Goal: Information Seeking & Learning: Understand process/instructions

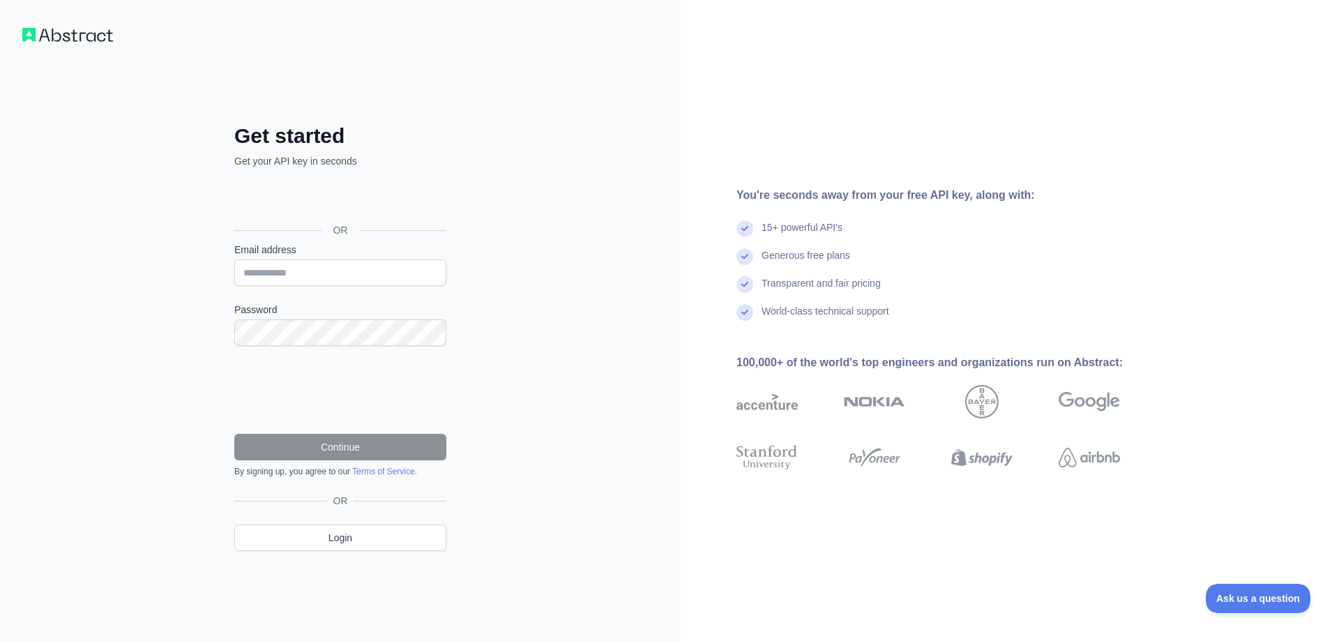
drag, startPoint x: 843, startPoint y: 262, endPoint x: 835, endPoint y: 269, distance: 10.5
click at [843, 262] on div "Generous free plans" at bounding box center [806, 262] width 89 height 28
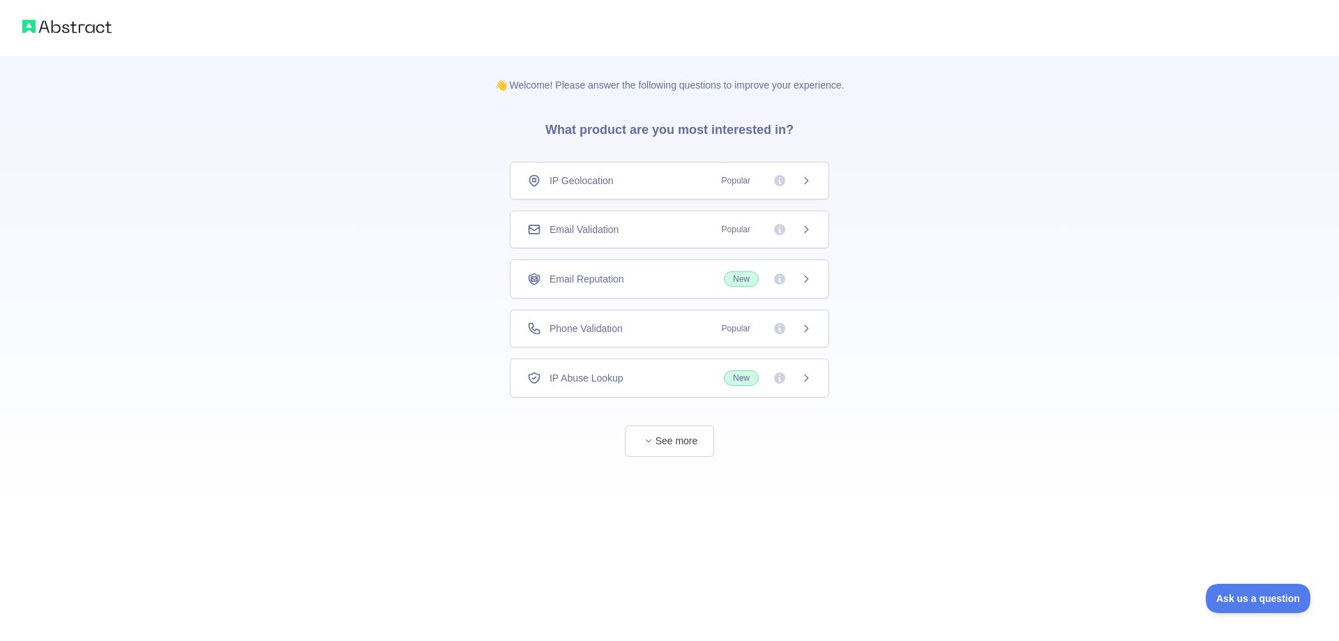
click at [705, 322] on div "Phone Validation Popular" at bounding box center [669, 329] width 285 height 14
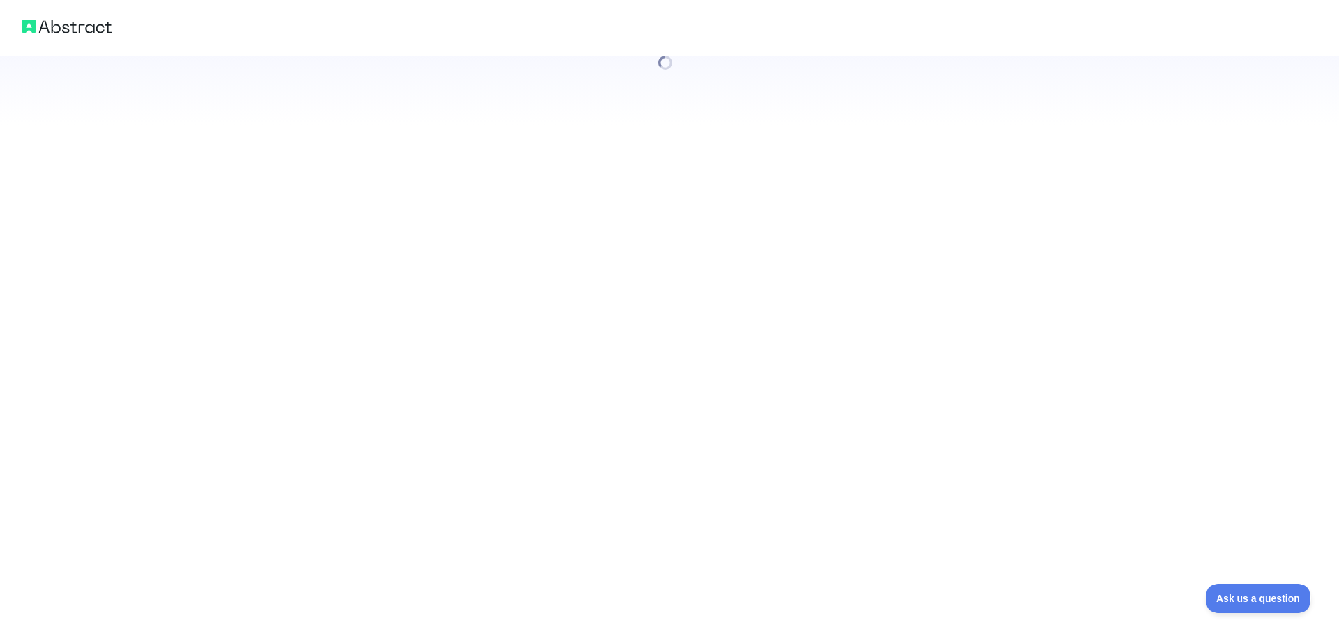
click at [686, 440] on div at bounding box center [669, 320] width 1339 height 641
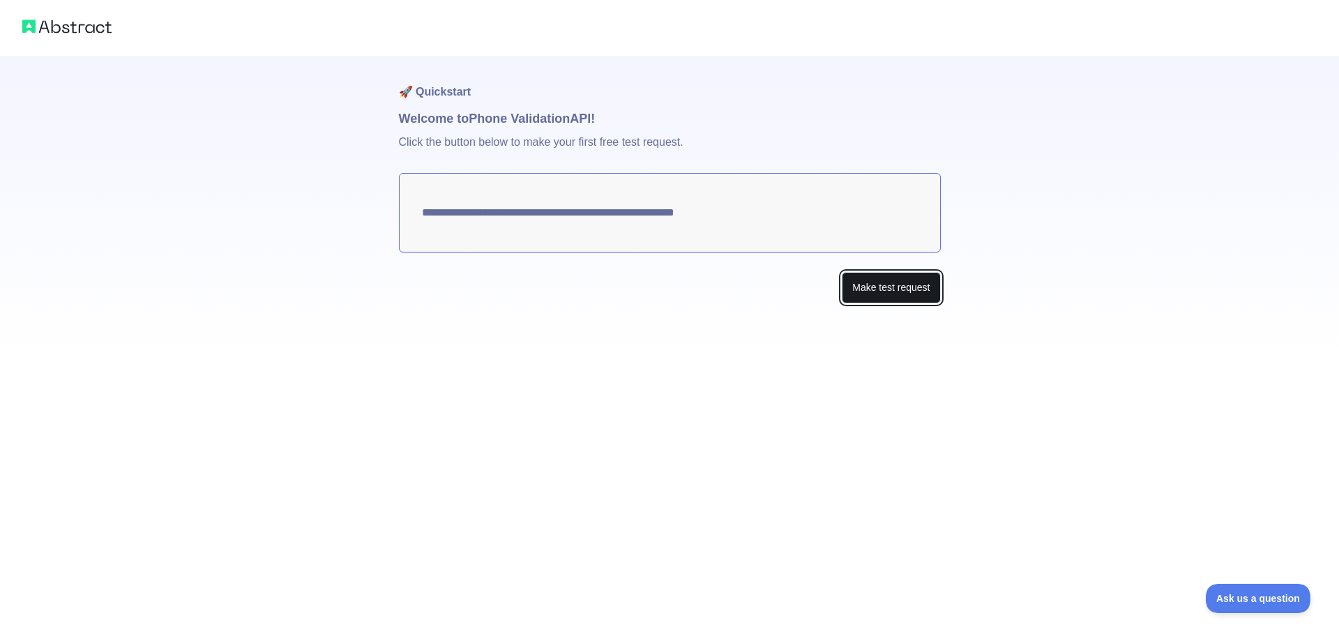
click at [855, 292] on button "Make test request" at bounding box center [891, 287] width 98 height 31
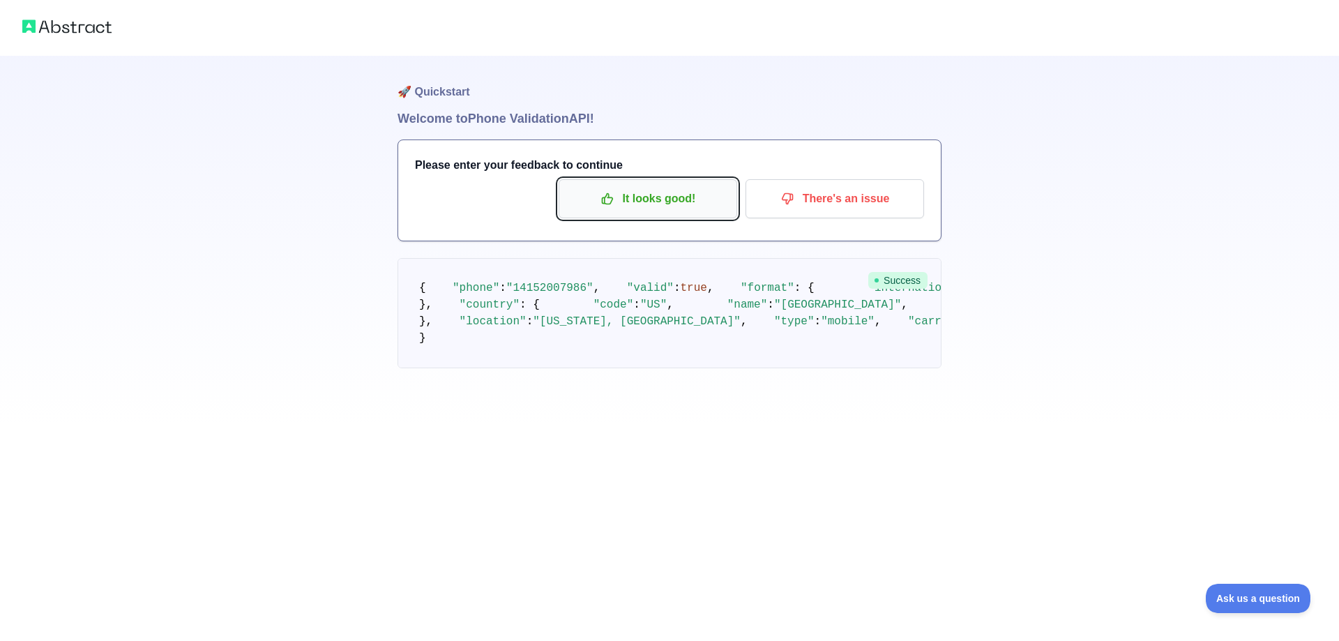
click at [618, 203] on p "It looks good!" at bounding box center [648, 199] width 158 height 24
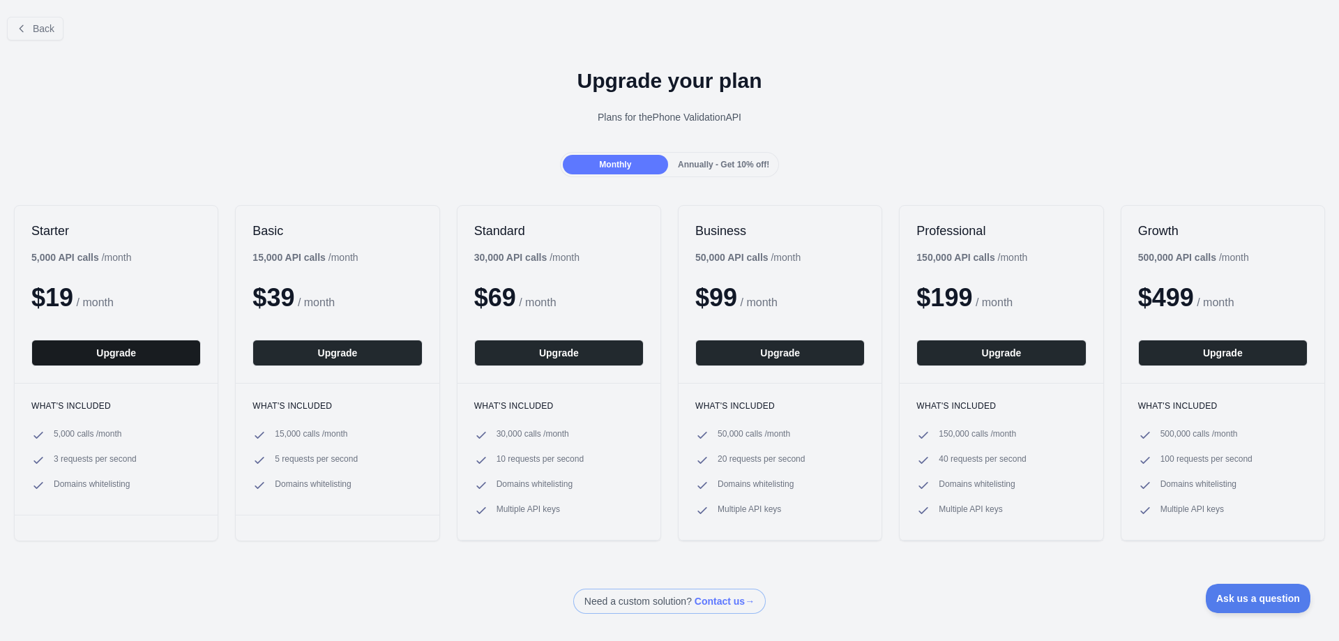
click at [96, 357] on button "Upgrade" at bounding box center [116, 353] width 170 height 27
click at [725, 351] on button "Upgrade" at bounding box center [781, 353] width 170 height 27
click at [134, 357] on button "Upgrade" at bounding box center [116, 353] width 170 height 27
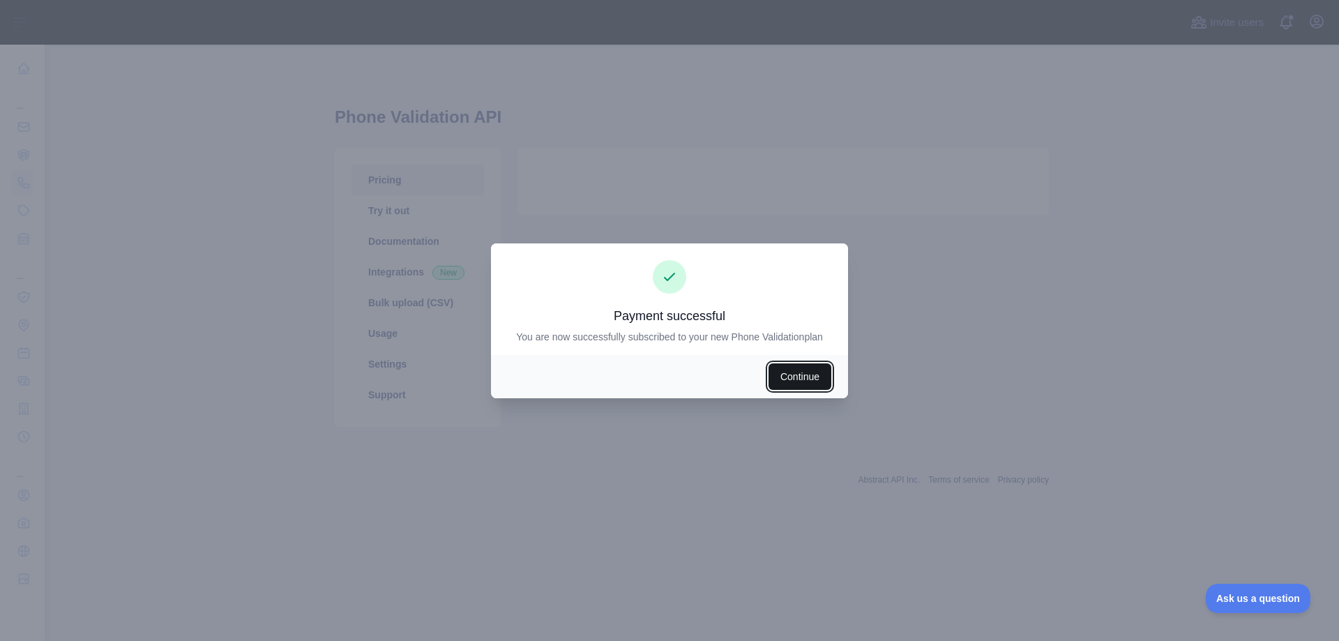
click at [810, 387] on button "Continue" at bounding box center [800, 376] width 63 height 27
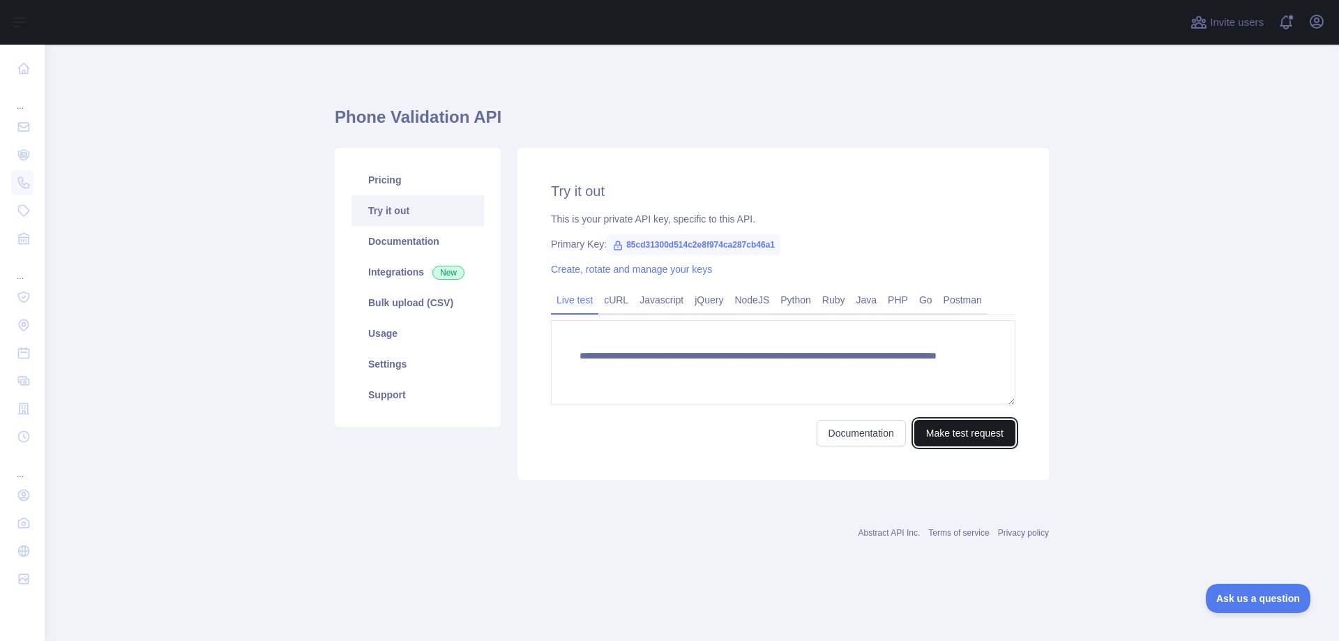
click at [938, 425] on button "Make test request" at bounding box center [965, 433] width 101 height 27
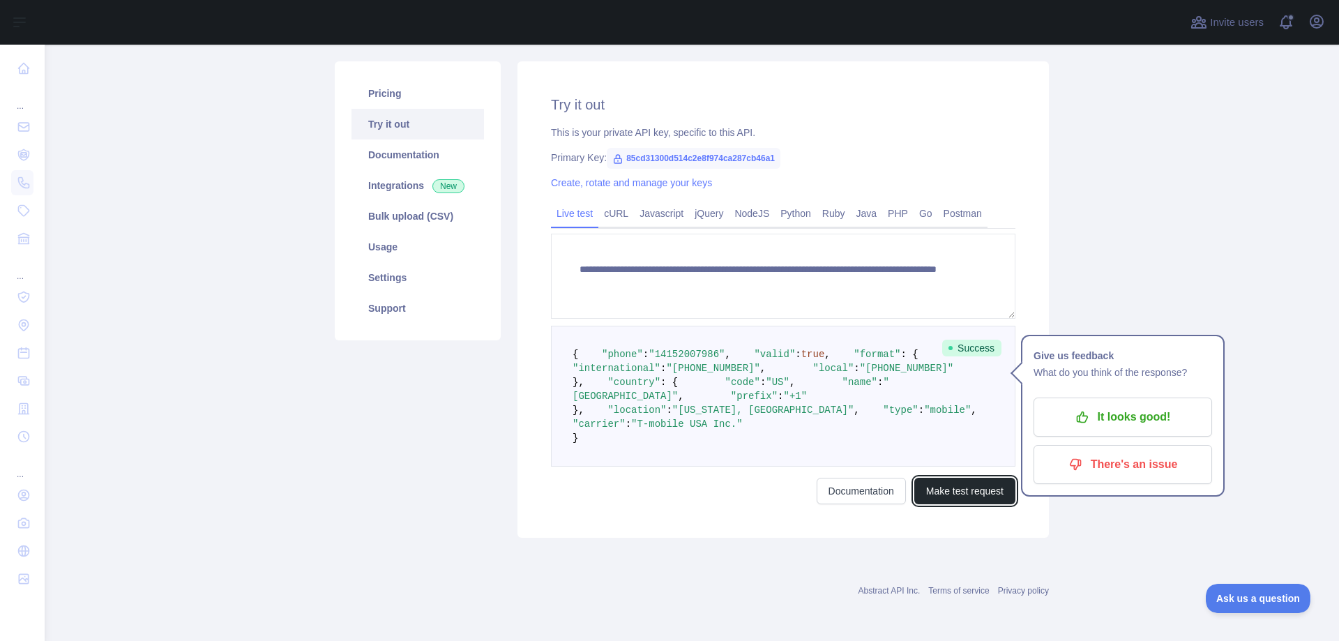
scroll to position [117, 0]
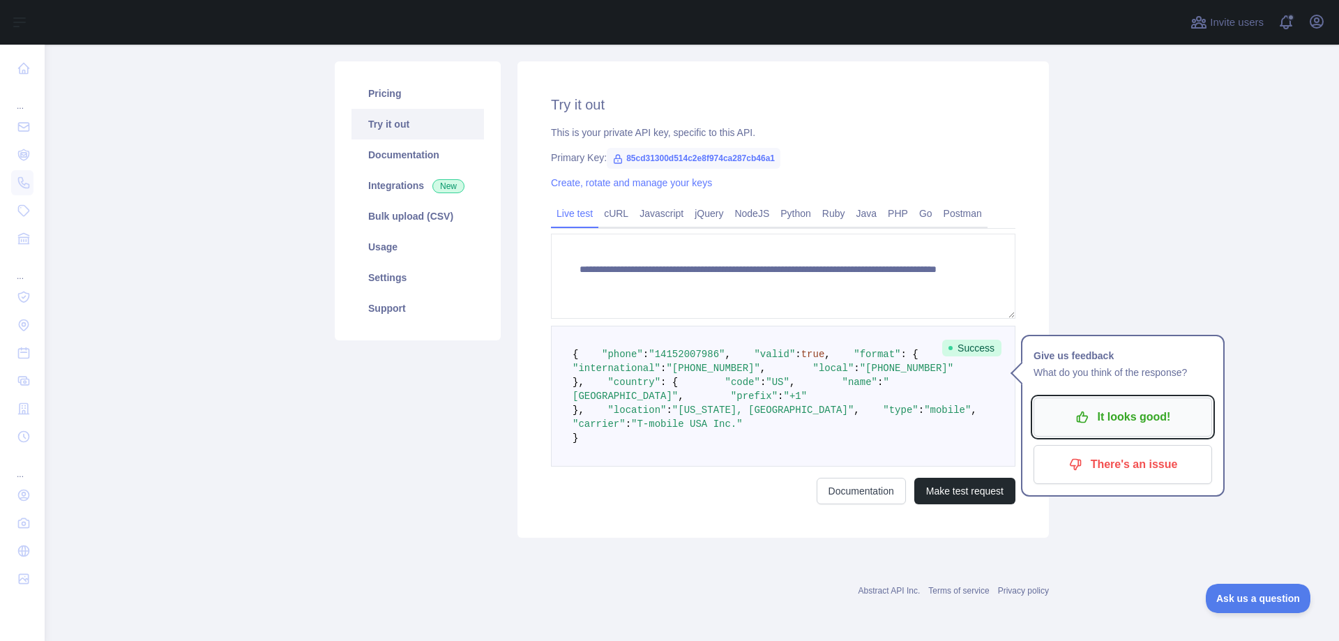
click at [1120, 405] on p "It looks good!" at bounding box center [1123, 417] width 158 height 24
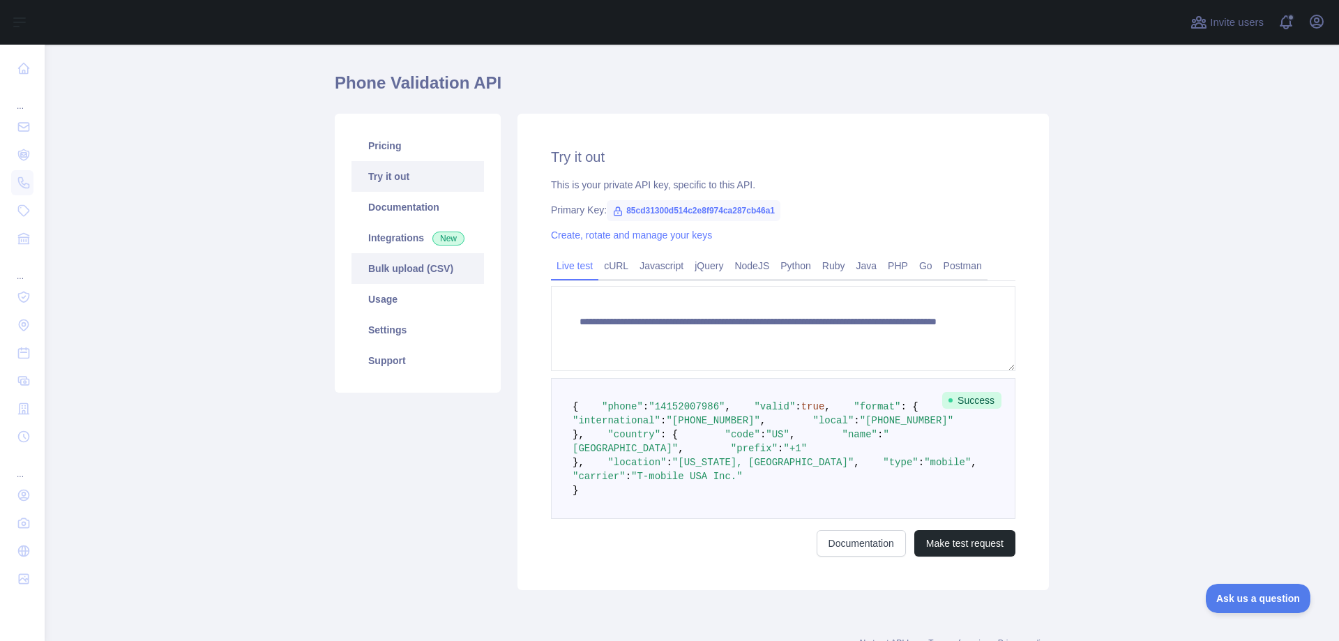
scroll to position [70, 0]
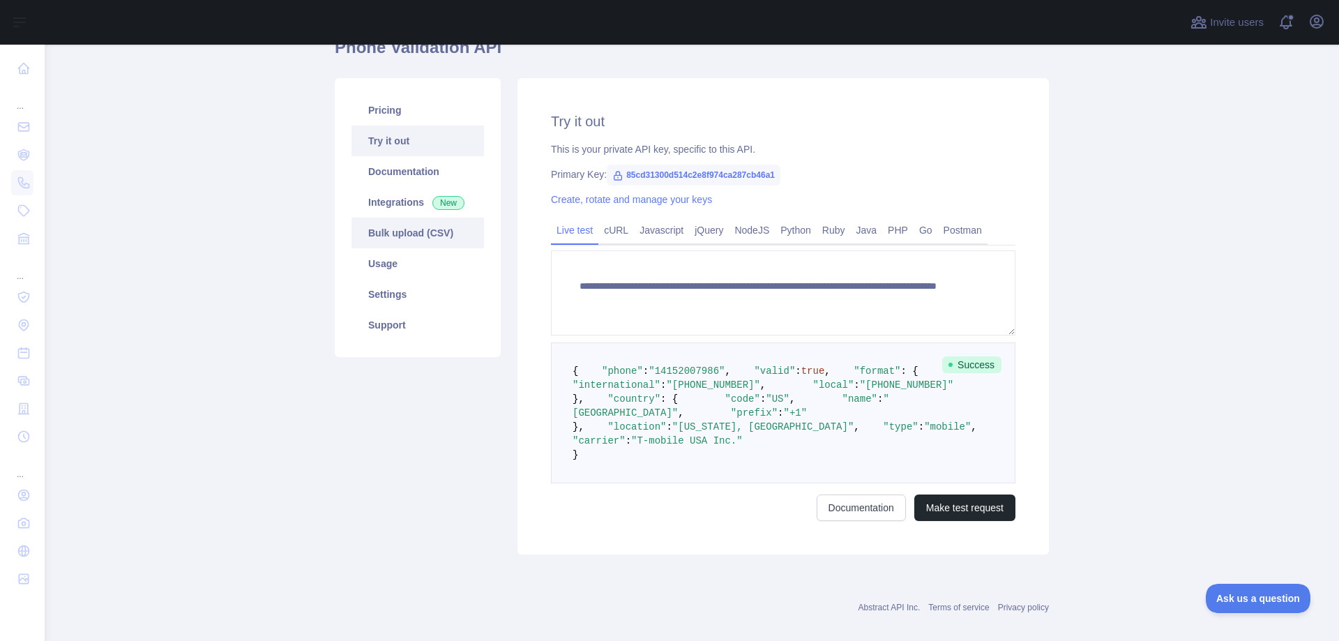
click at [412, 223] on link "Bulk upload (CSV)" at bounding box center [418, 233] width 133 height 31
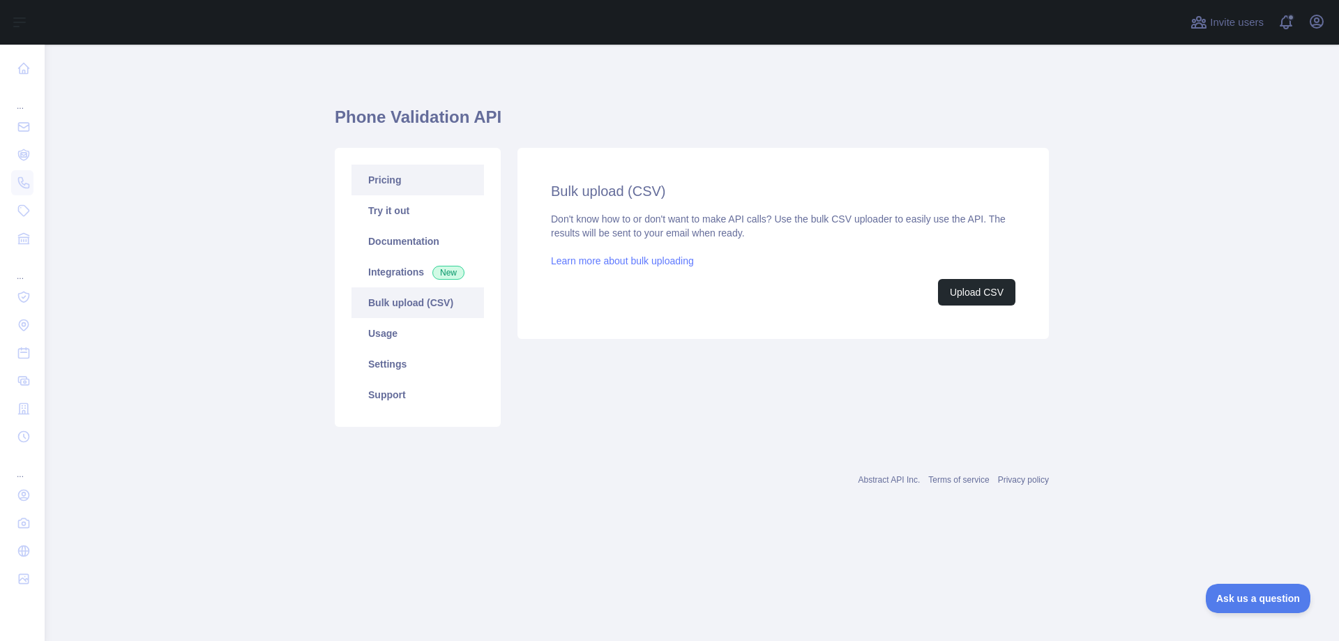
click at [386, 179] on link "Pricing" at bounding box center [418, 180] width 133 height 31
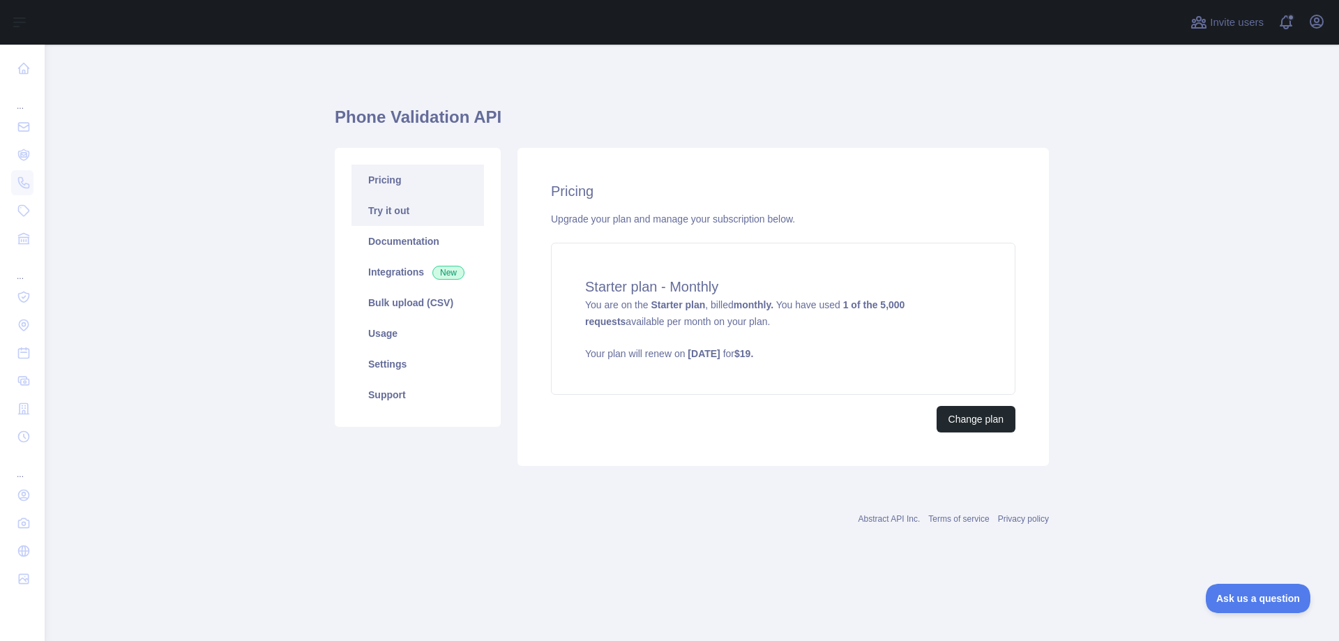
click at [386, 207] on link "Try it out" at bounding box center [418, 210] width 133 height 31
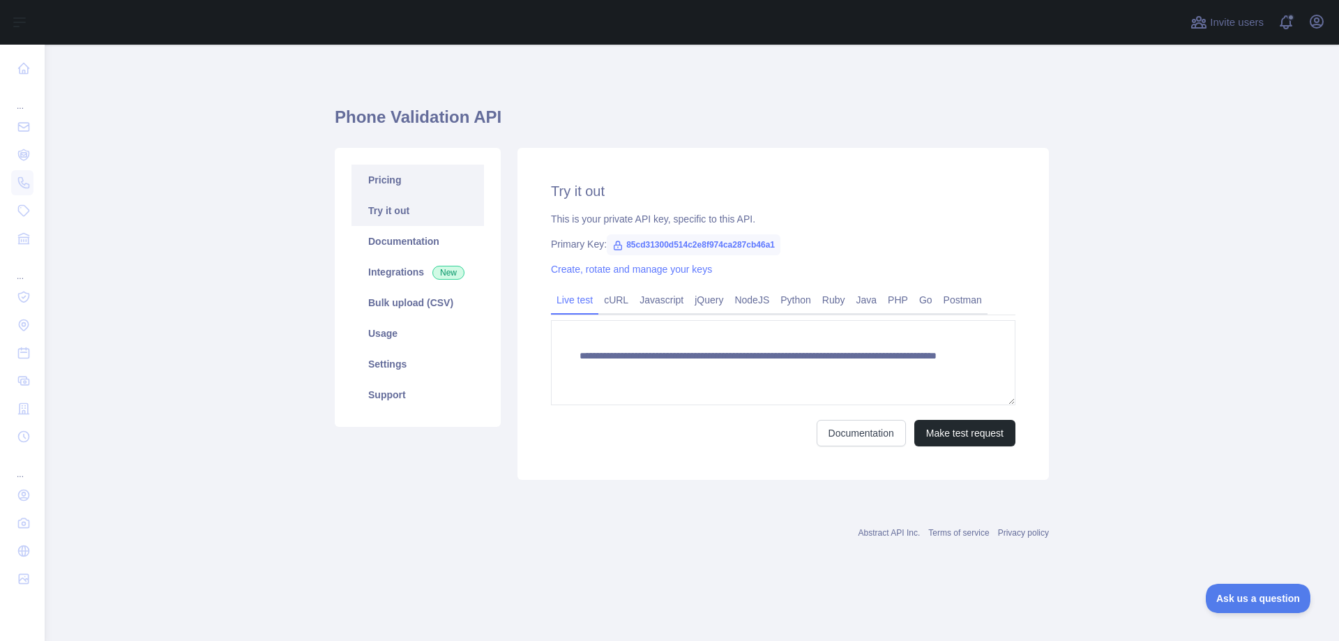
click at [391, 188] on link "Pricing" at bounding box center [418, 180] width 133 height 31
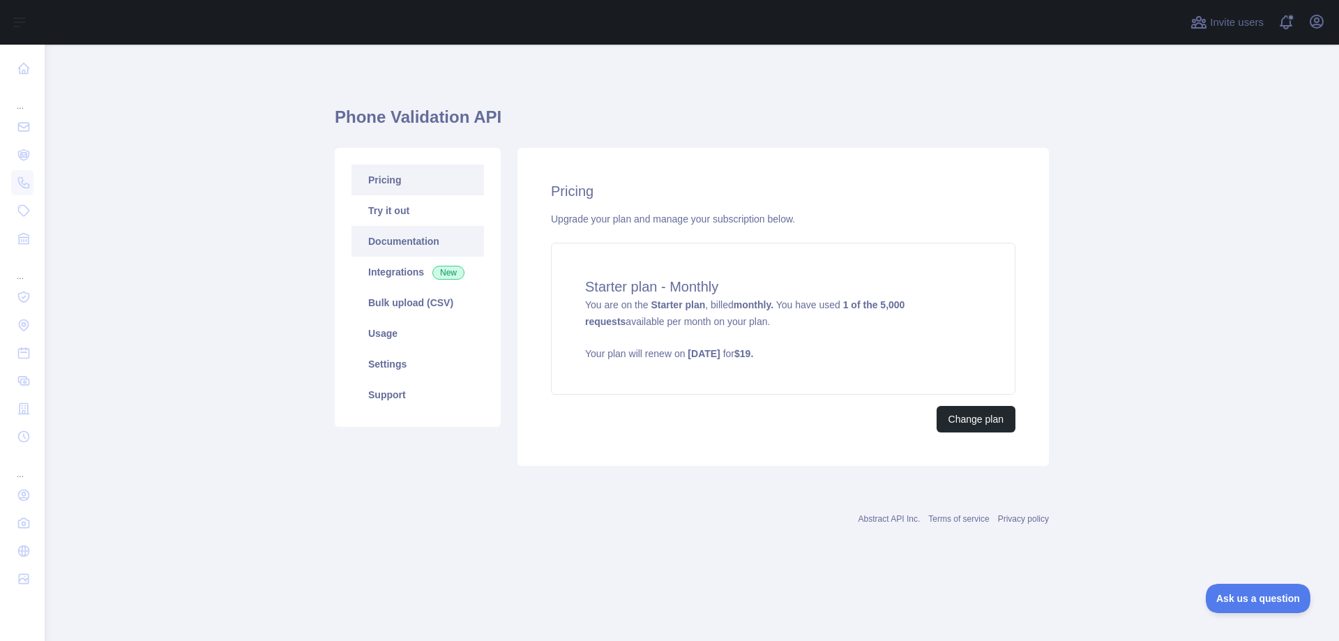
click at [412, 247] on link "Documentation" at bounding box center [418, 241] width 133 height 31
click at [405, 247] on link "Documentation" at bounding box center [418, 241] width 133 height 31
click at [414, 269] on link "Integrations New" at bounding box center [418, 272] width 133 height 31
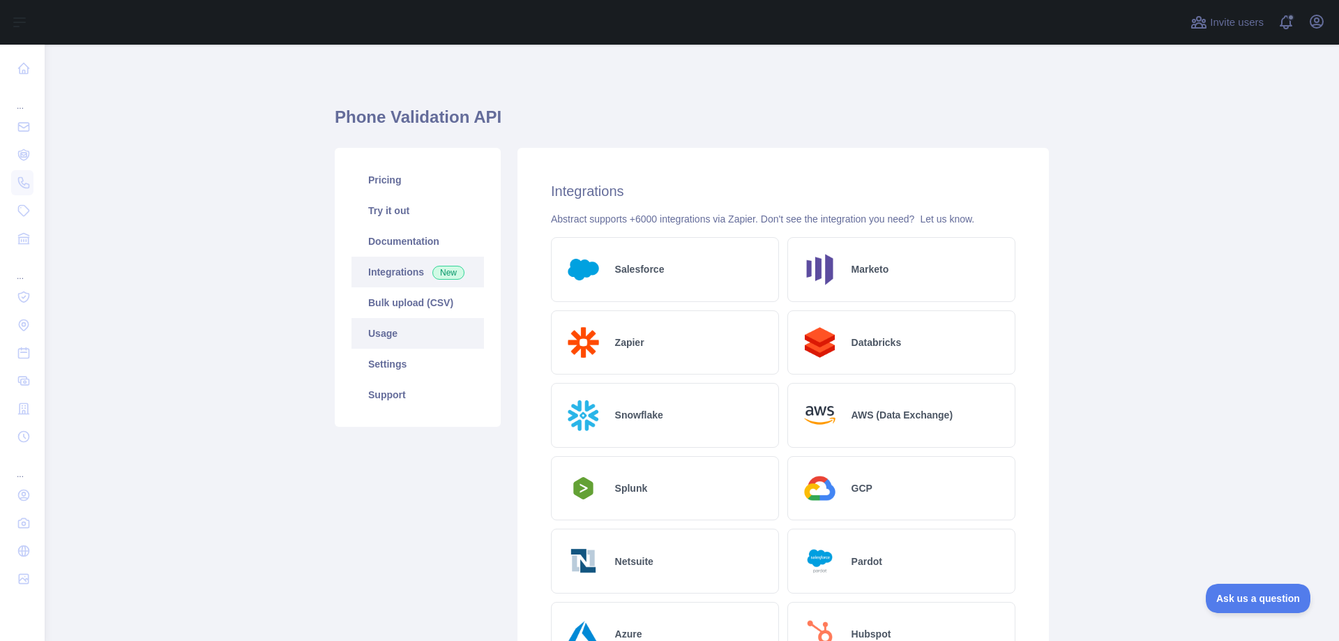
click at [389, 337] on link "Usage" at bounding box center [418, 333] width 133 height 31
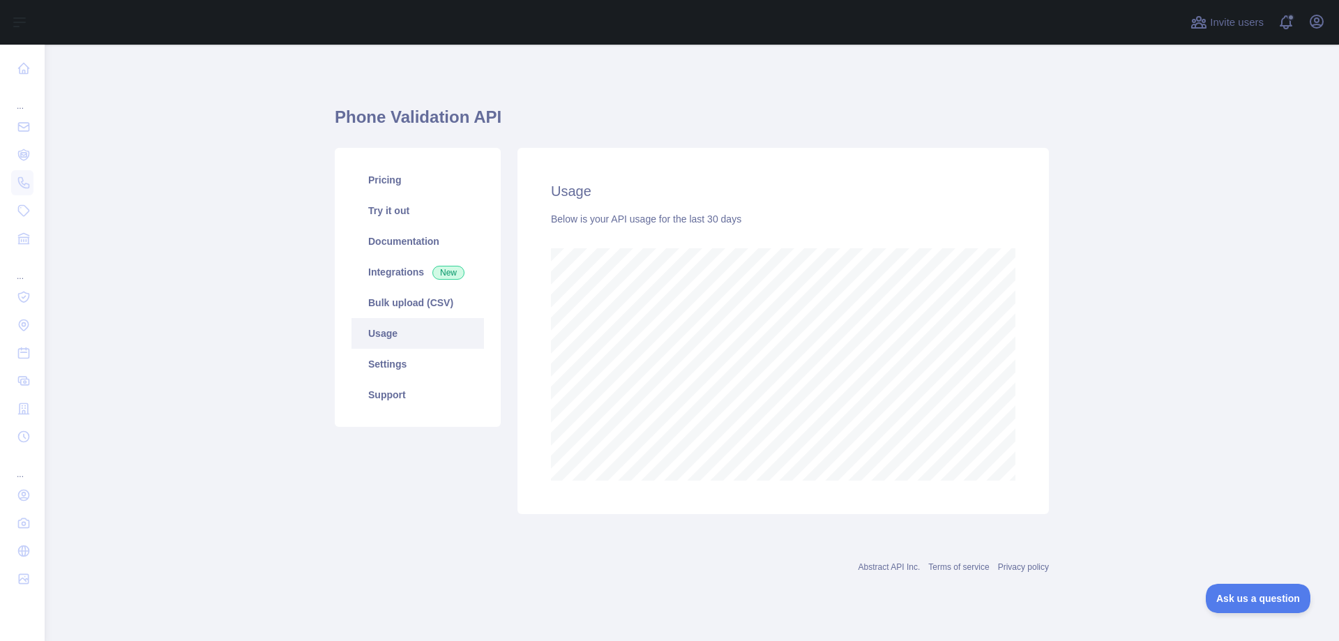
scroll to position [596, 1295]
click at [415, 249] on link "Documentation" at bounding box center [418, 241] width 133 height 31
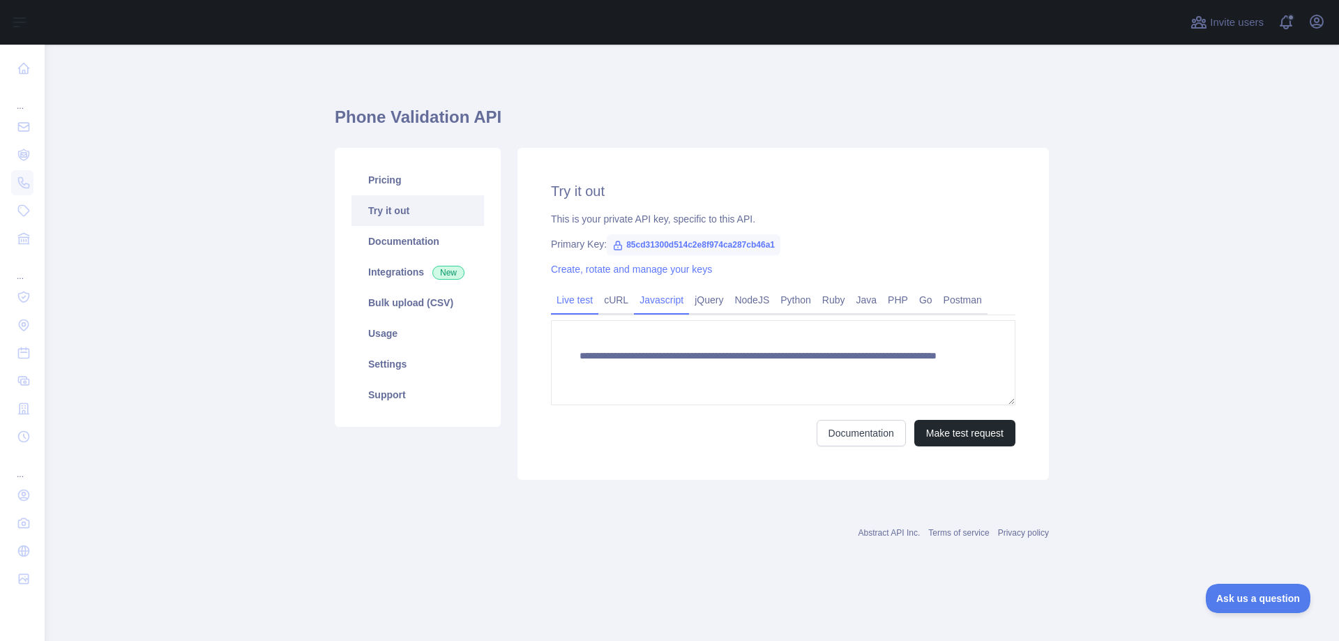
click at [644, 300] on link "Javascript" at bounding box center [661, 300] width 55 height 22
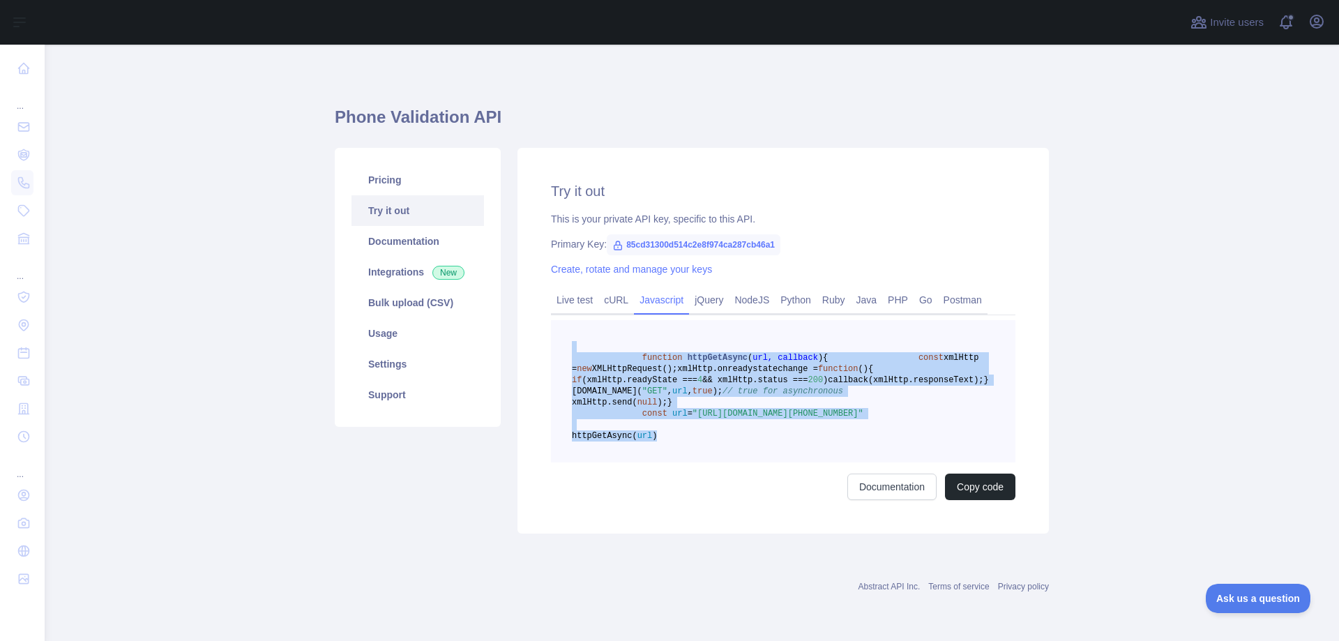
drag, startPoint x: 724, startPoint y: 505, endPoint x: 578, endPoint y: 327, distance: 231.0
click at [578, 327] on pre "function httpGetAsync ( url, callback ) { const xmlHttp = new XMLHttpRequest();…" at bounding box center [783, 391] width 465 height 142
copy code "function httpGetAsync ( url, callback ) { const xmlHttp = new XMLHttpRequest();…"
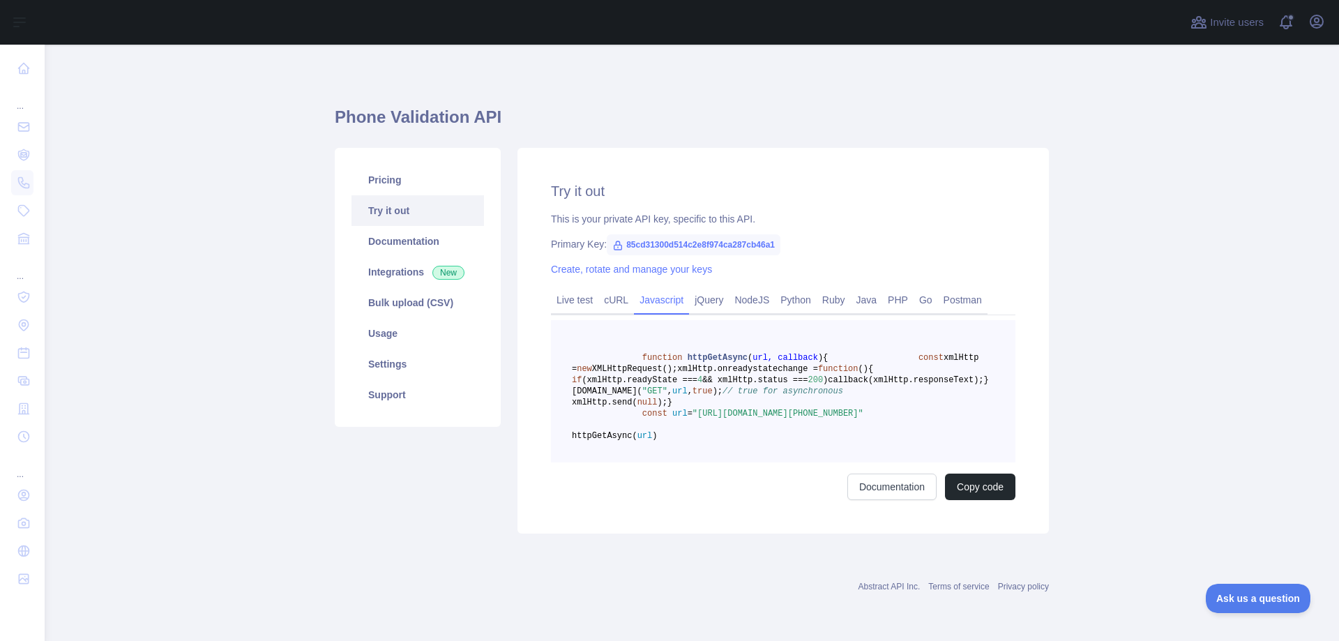
click at [940, 260] on div "Try it out This is your private API key, specific to this API. Primary Key: 85c…" at bounding box center [784, 341] width 532 height 386
click at [555, 292] on link "Live test" at bounding box center [574, 300] width 47 height 22
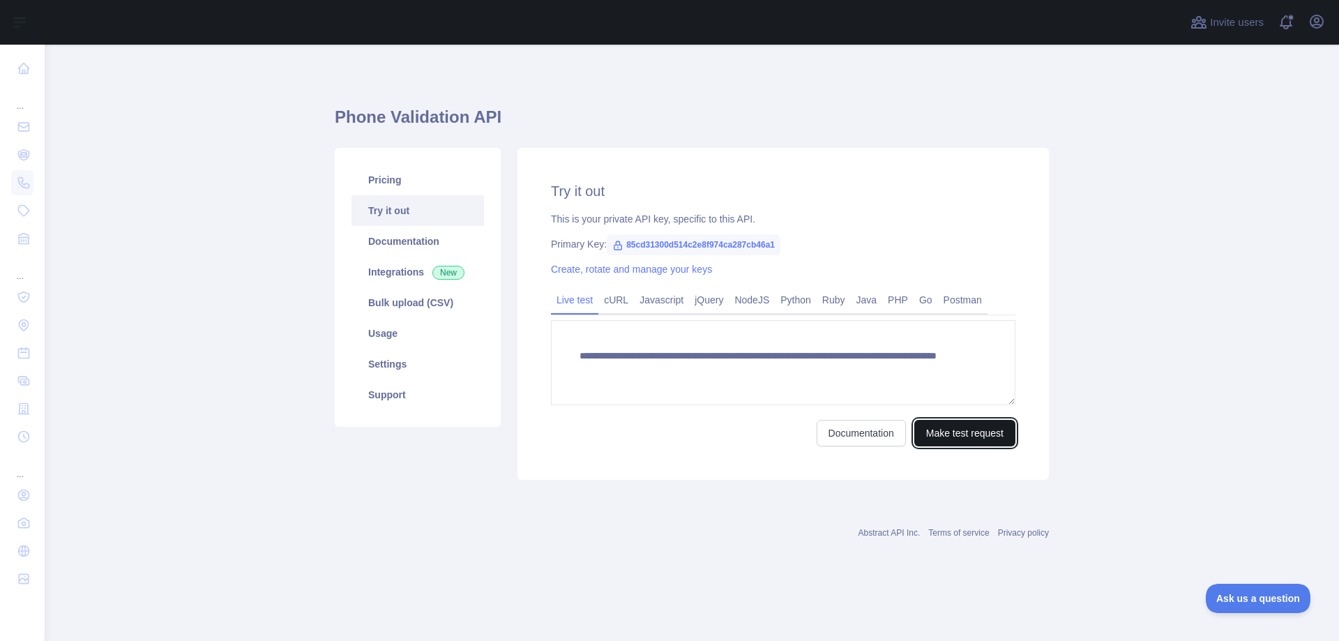
click at [942, 440] on button "Make test request" at bounding box center [965, 433] width 101 height 27
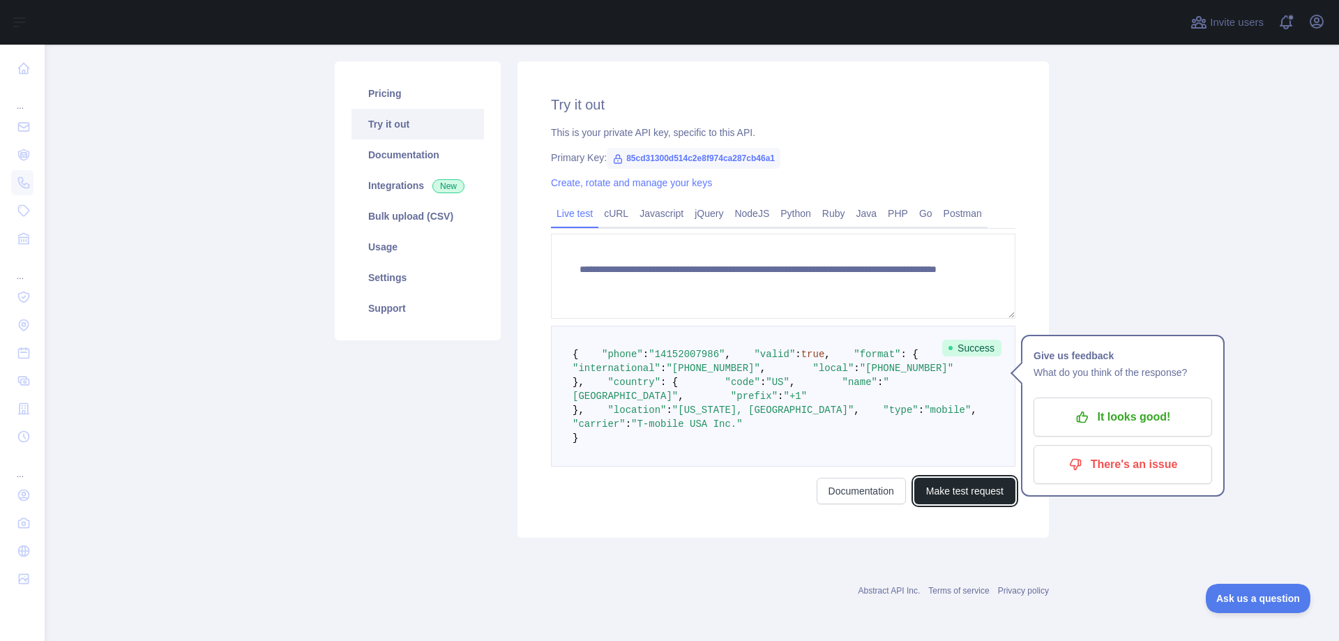
scroll to position [209, 0]
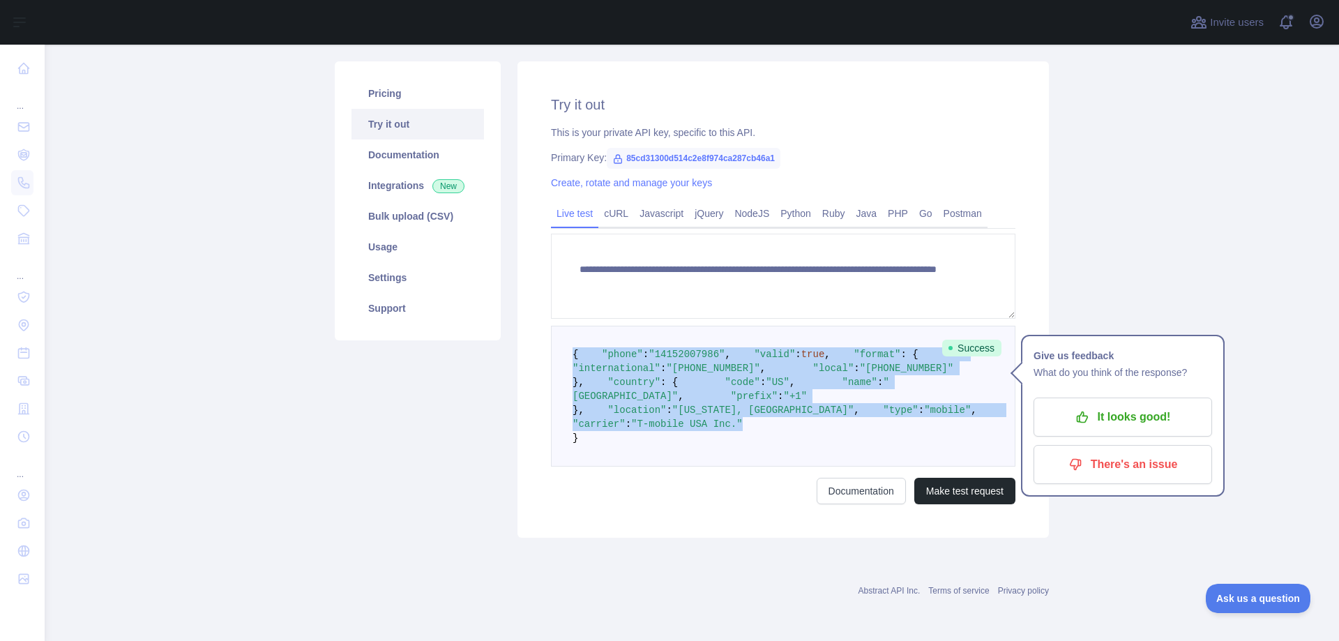
drag, startPoint x: 792, startPoint y: 432, endPoint x: 534, endPoint y: 234, distance: 325.0
click at [534, 234] on div "**********" at bounding box center [784, 299] width 532 height 476
copy code "{ "phone" : "[PHONE_NUMBER]" , "valid" : true , "format" : { "international" : …"
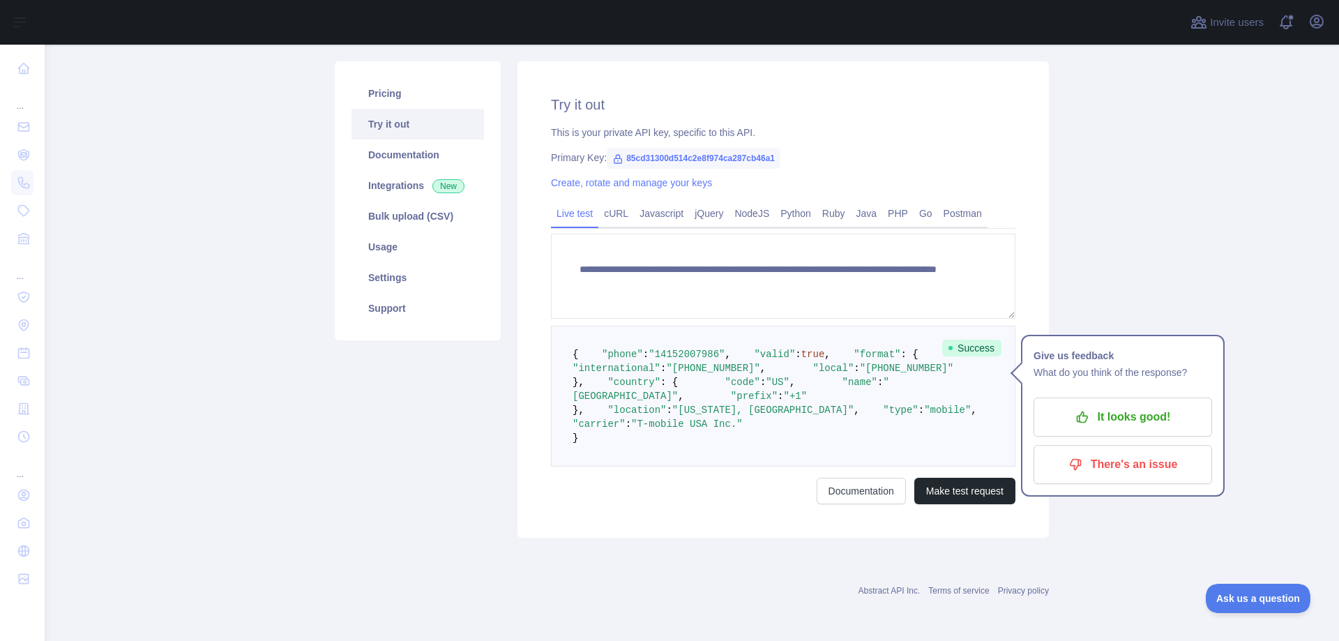
drag, startPoint x: 307, startPoint y: 353, endPoint x: 303, endPoint y: 19, distance: 334.2
click at [307, 345] on main "**********" at bounding box center [692, 343] width 1295 height 596
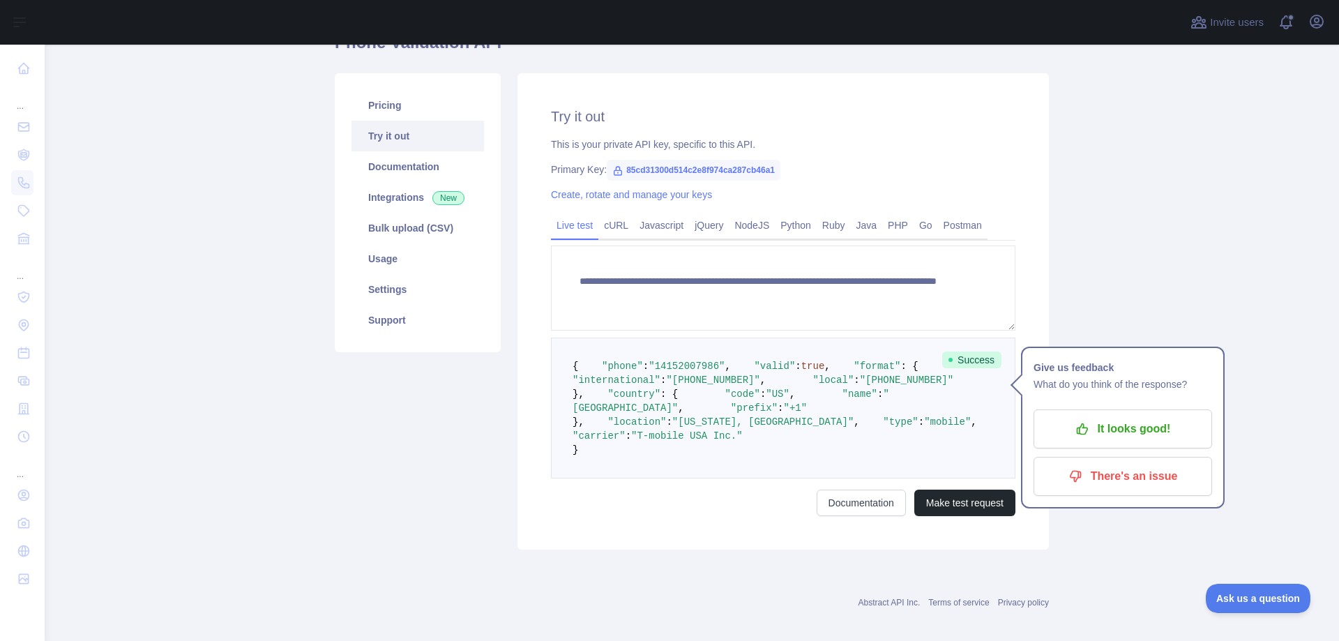
scroll to position [70, 0]
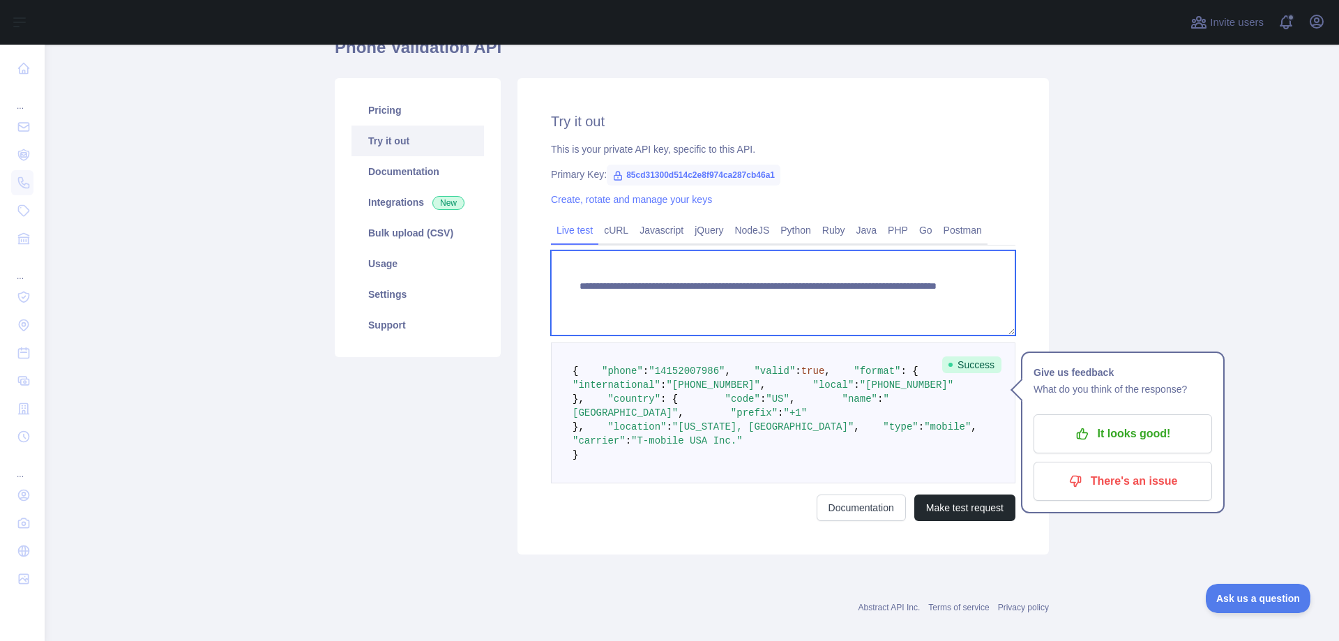
drag, startPoint x: 909, startPoint y: 303, endPoint x: 903, endPoint y: 299, distance: 7.5
click at [903, 299] on textarea "**********" at bounding box center [783, 292] width 465 height 85
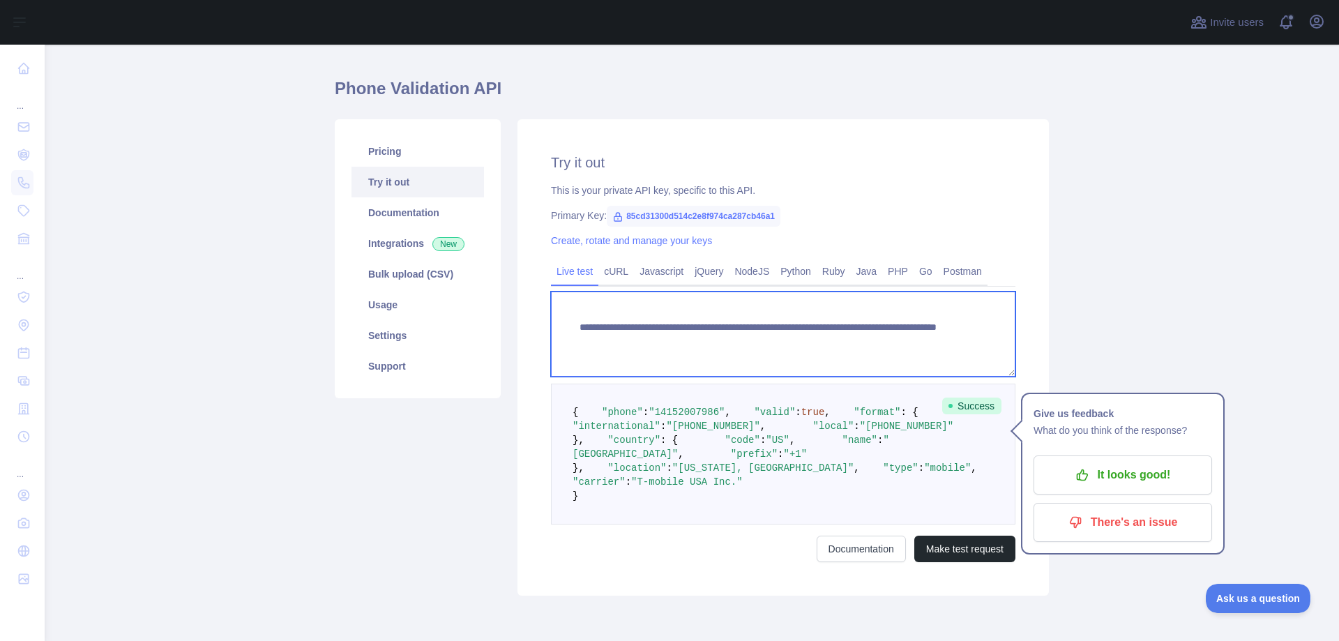
scroll to position [23, 0]
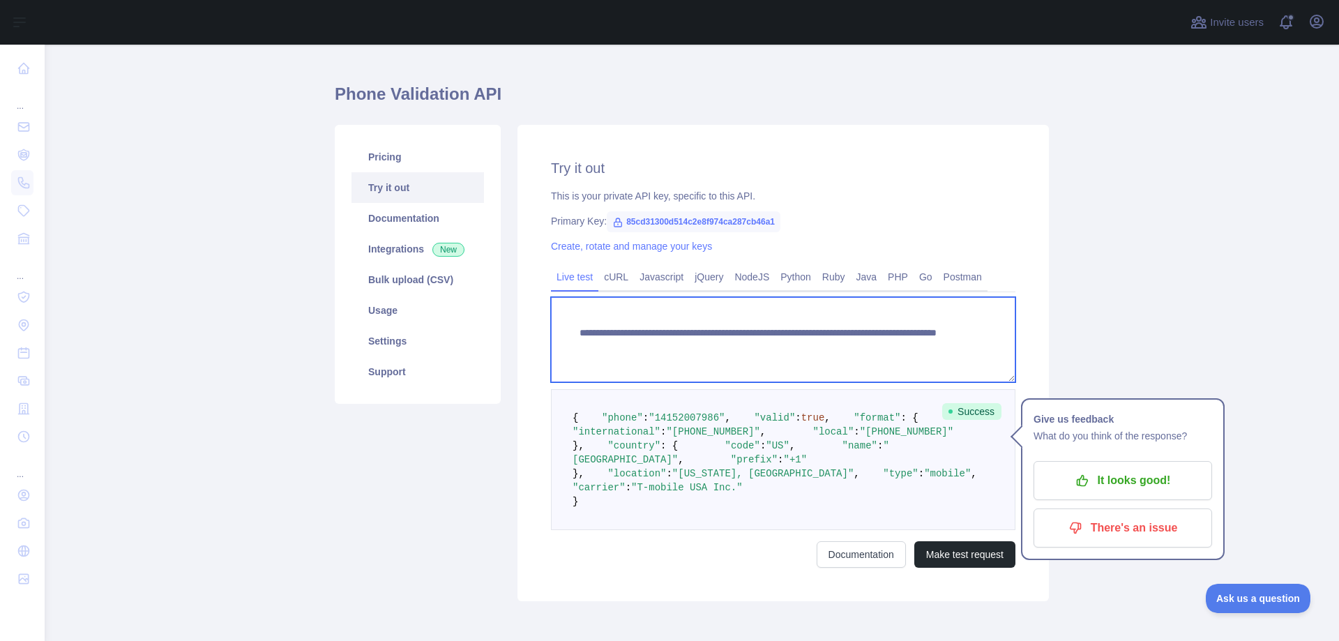
drag, startPoint x: 906, startPoint y: 351, endPoint x: 527, endPoint y: 318, distance: 380.9
click at [527, 317] on div "**********" at bounding box center [784, 363] width 532 height 476
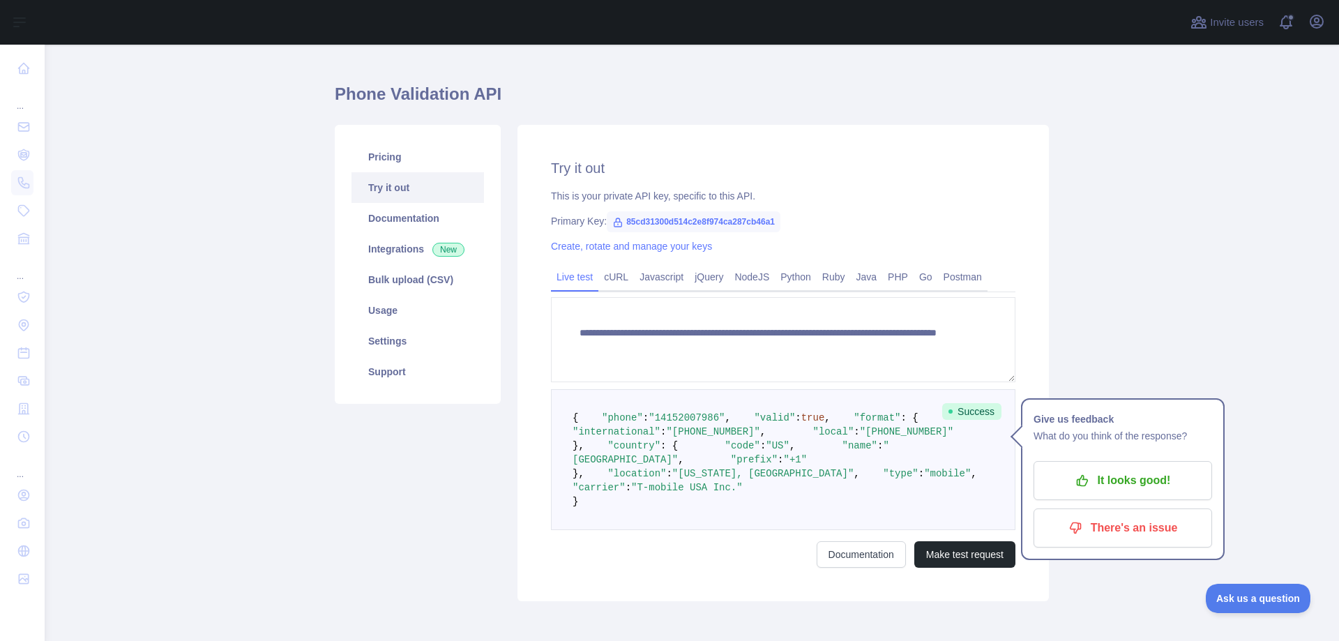
click at [813, 253] on div "Create, rotate and manage your keys" at bounding box center [783, 246] width 465 height 14
click at [776, 270] on link "Python" at bounding box center [796, 277] width 42 height 22
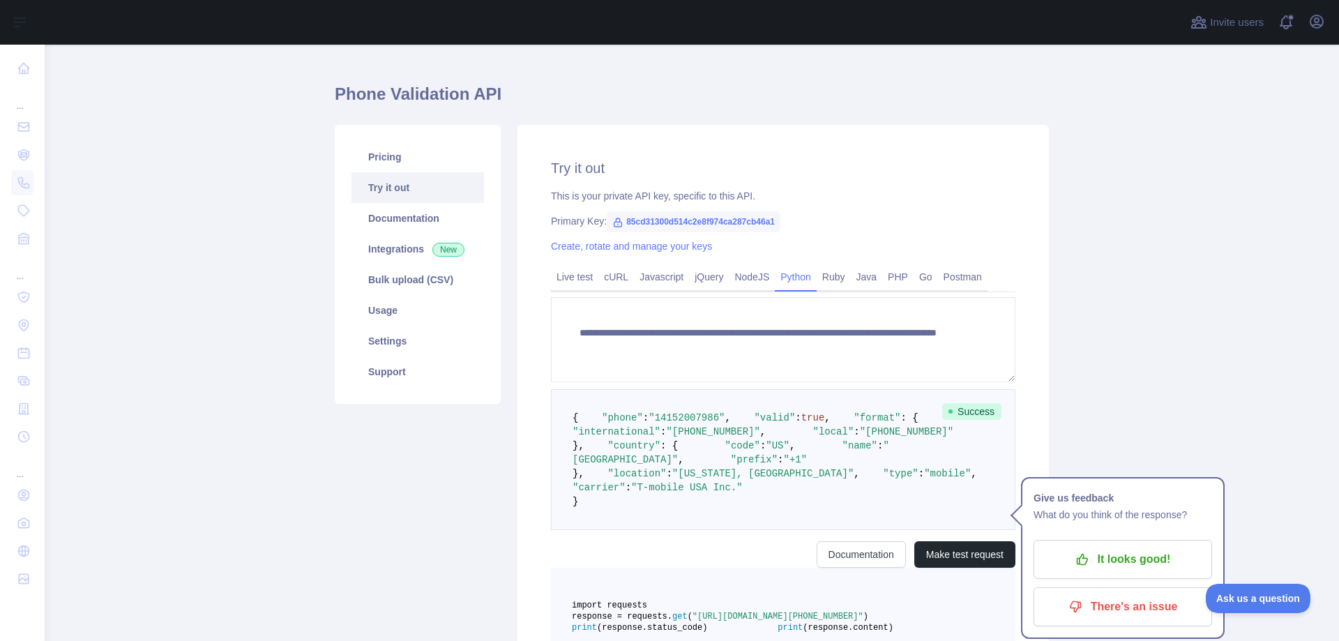
scroll to position [0, 0]
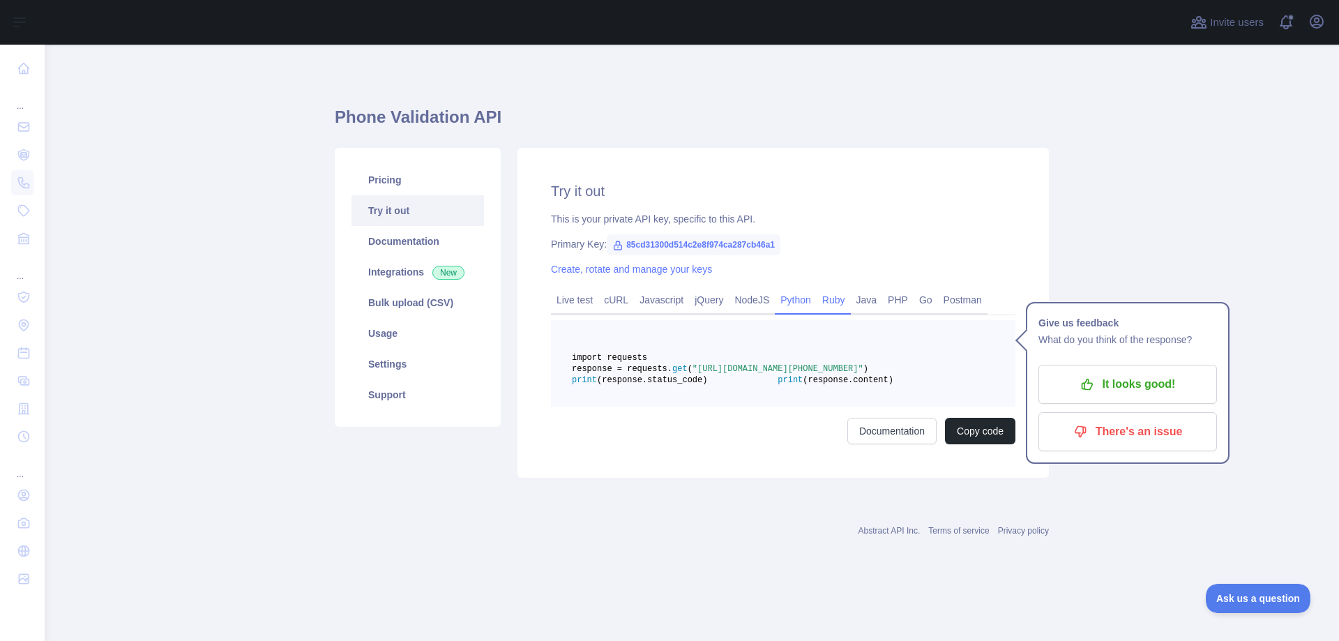
click at [823, 301] on link "Ruby" at bounding box center [834, 300] width 34 height 22
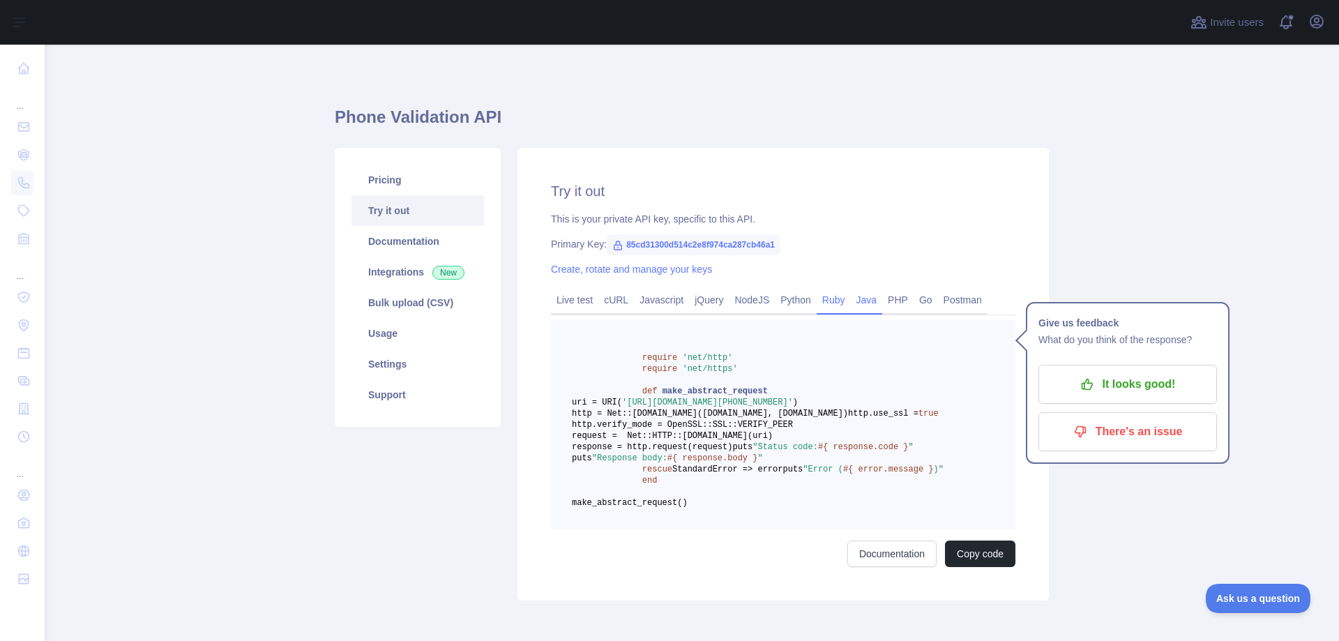
click at [855, 302] on link "Java" at bounding box center [867, 300] width 32 height 22
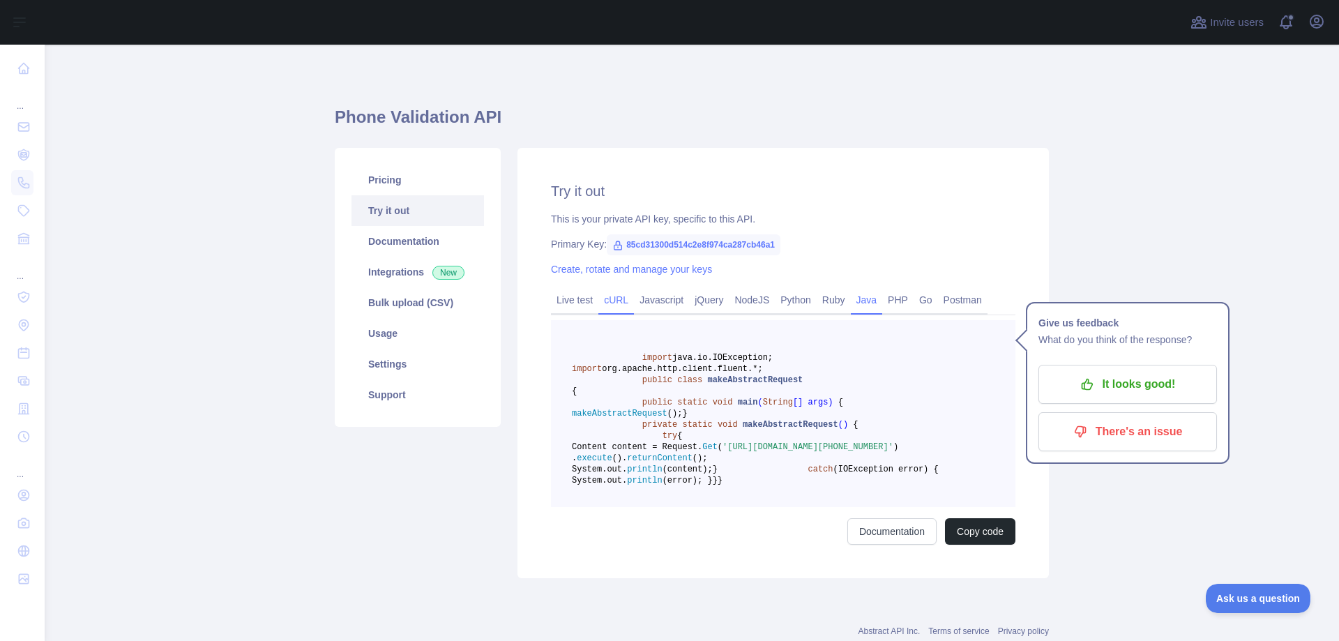
click at [601, 301] on link "cURL" at bounding box center [617, 300] width 36 height 22
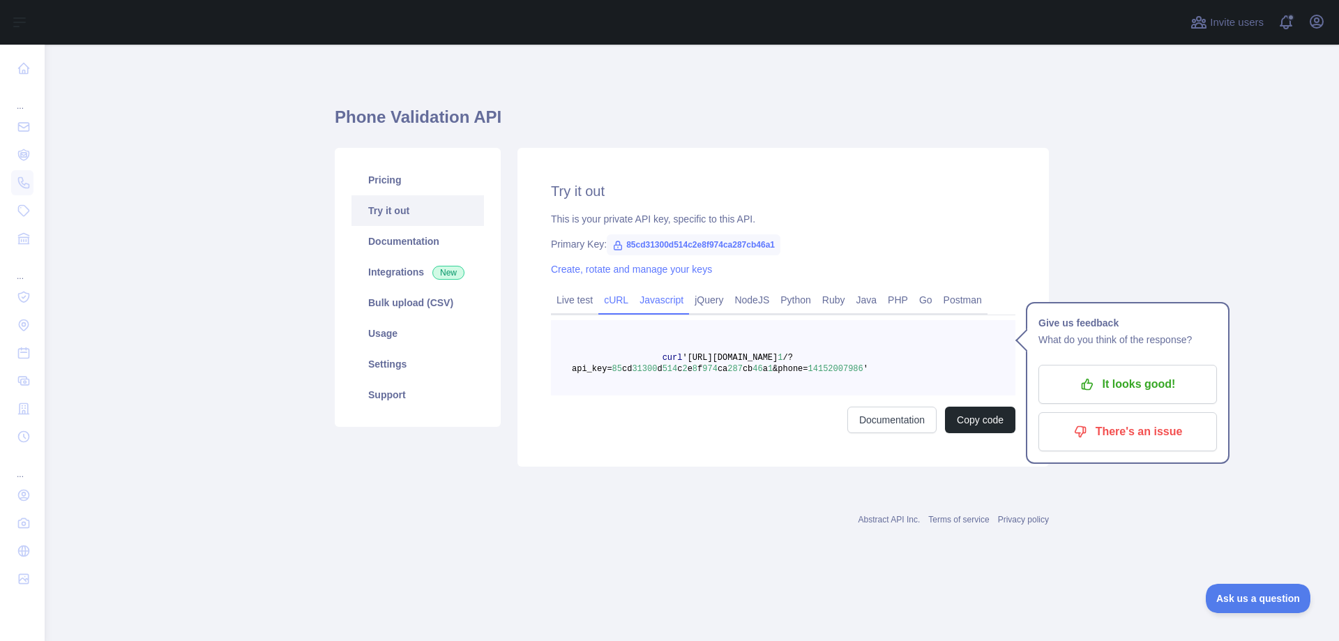
click at [656, 298] on link "Javascript" at bounding box center [661, 300] width 55 height 22
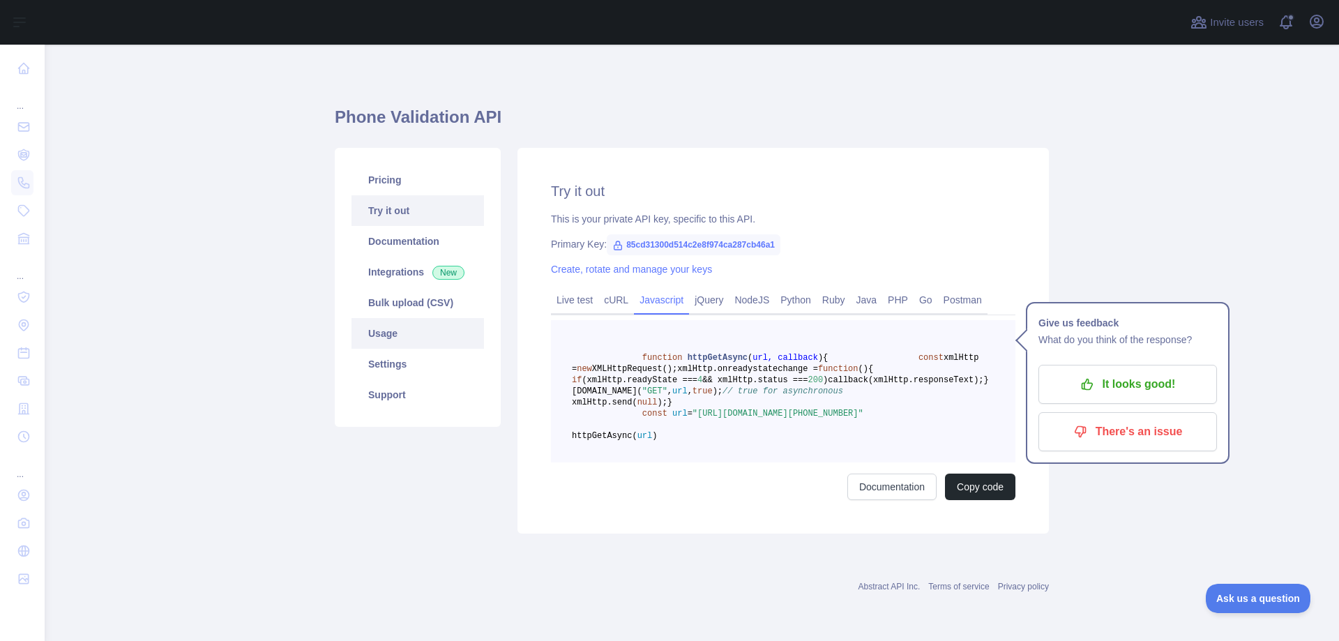
click at [384, 330] on link "Usage" at bounding box center [418, 333] width 133 height 31
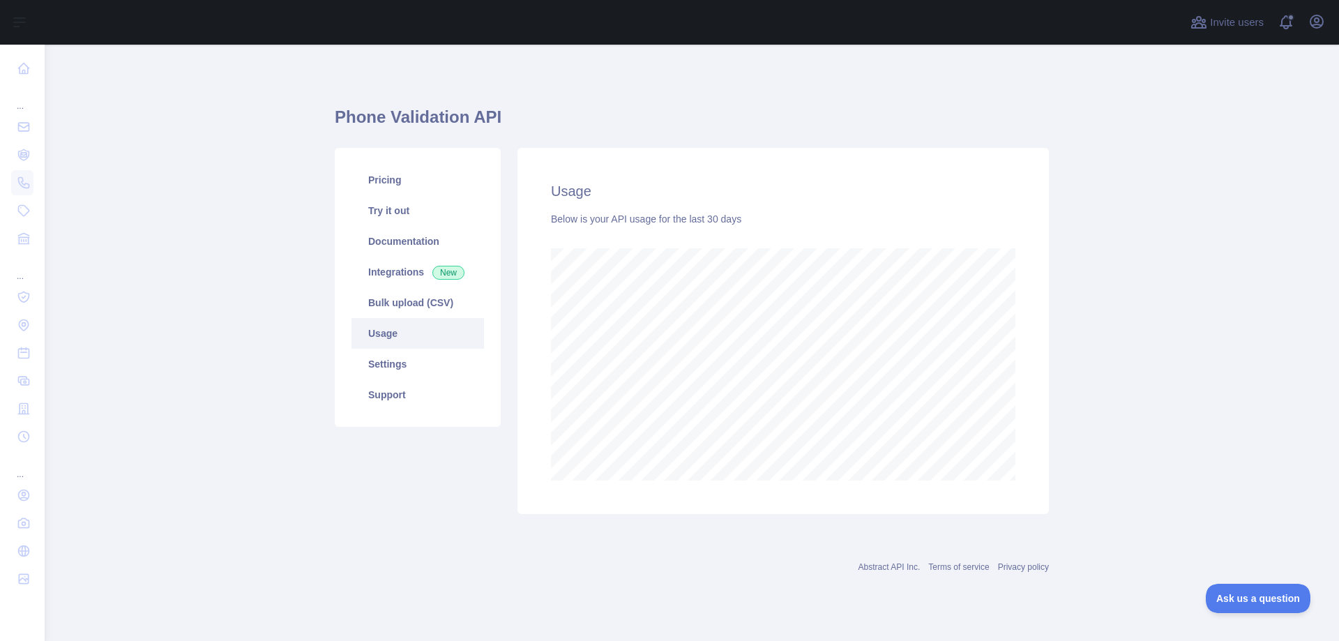
scroll to position [596, 1295]
click at [384, 186] on link "Pricing" at bounding box center [418, 180] width 133 height 31
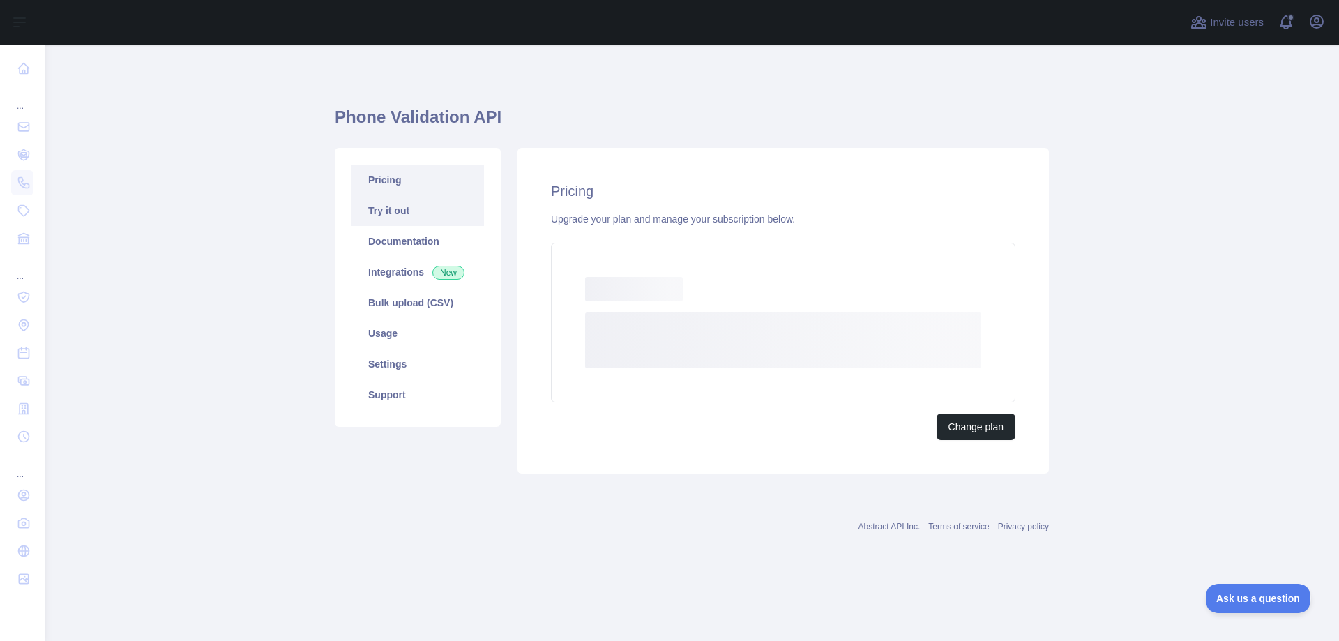
click at [386, 206] on link "Try it out" at bounding box center [418, 210] width 133 height 31
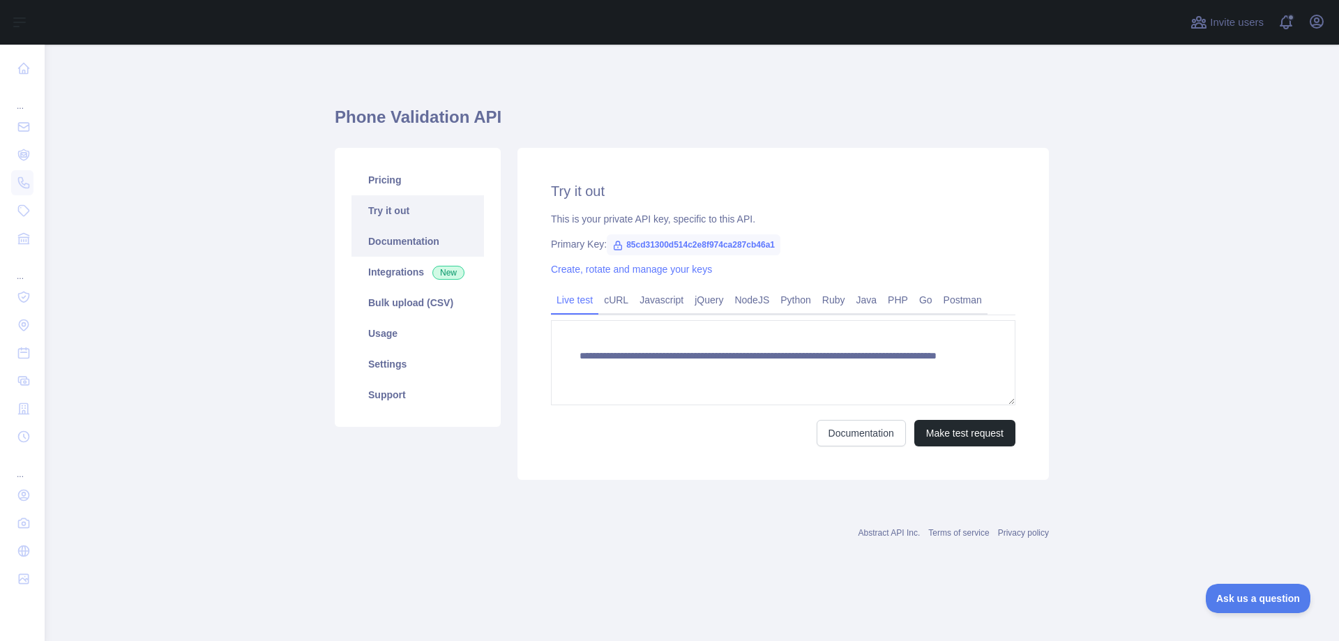
click at [402, 241] on link "Documentation" at bounding box center [418, 241] width 133 height 31
click at [394, 331] on link "Usage" at bounding box center [418, 333] width 133 height 31
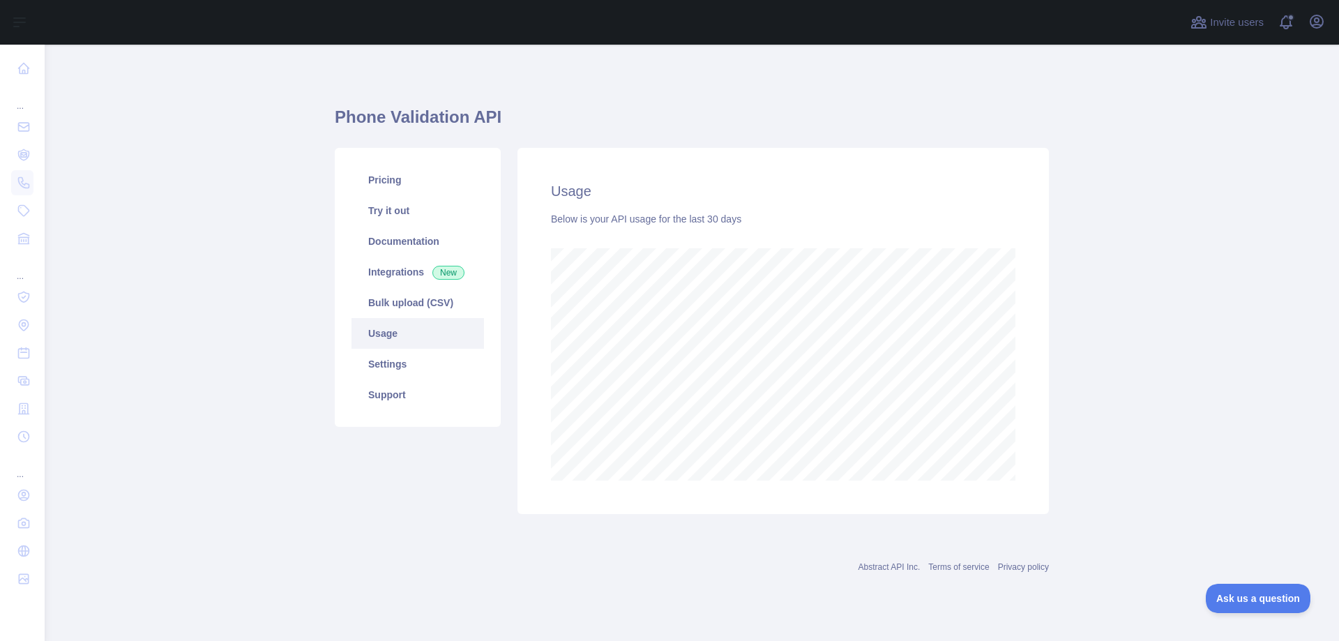
scroll to position [596, 1295]
click at [388, 332] on link "Usage" at bounding box center [418, 333] width 133 height 31
click at [383, 183] on link "Pricing" at bounding box center [418, 180] width 133 height 31
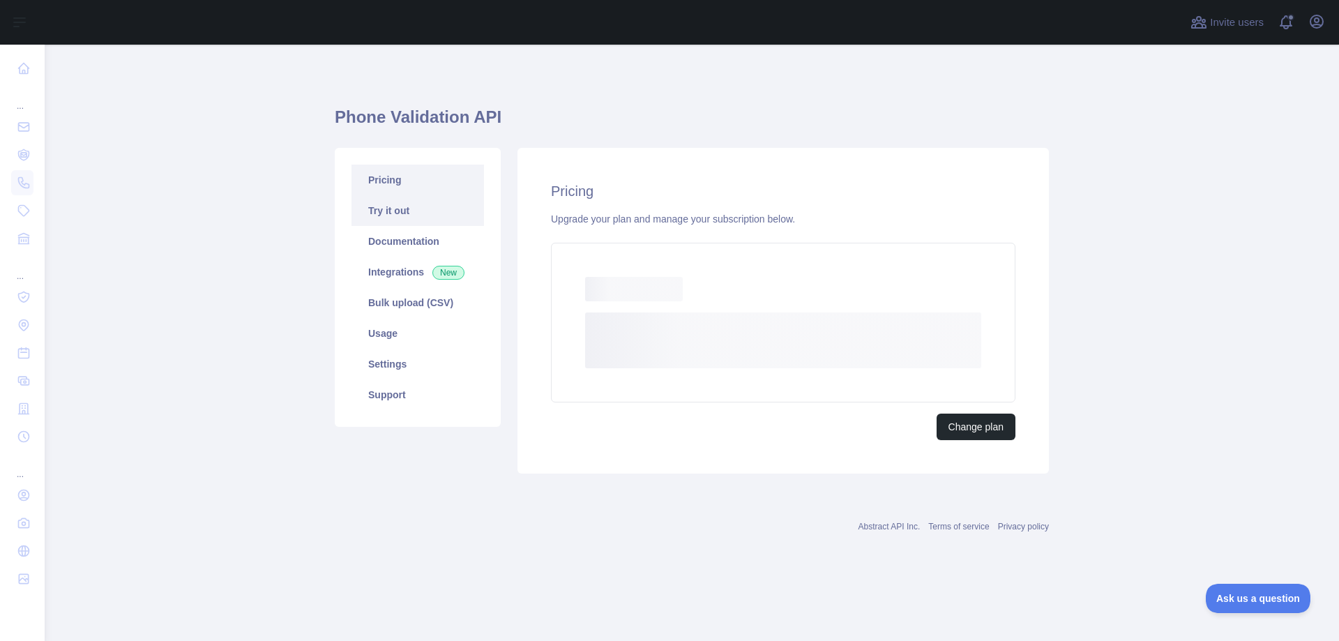
click at [398, 206] on link "Try it out" at bounding box center [418, 210] width 133 height 31
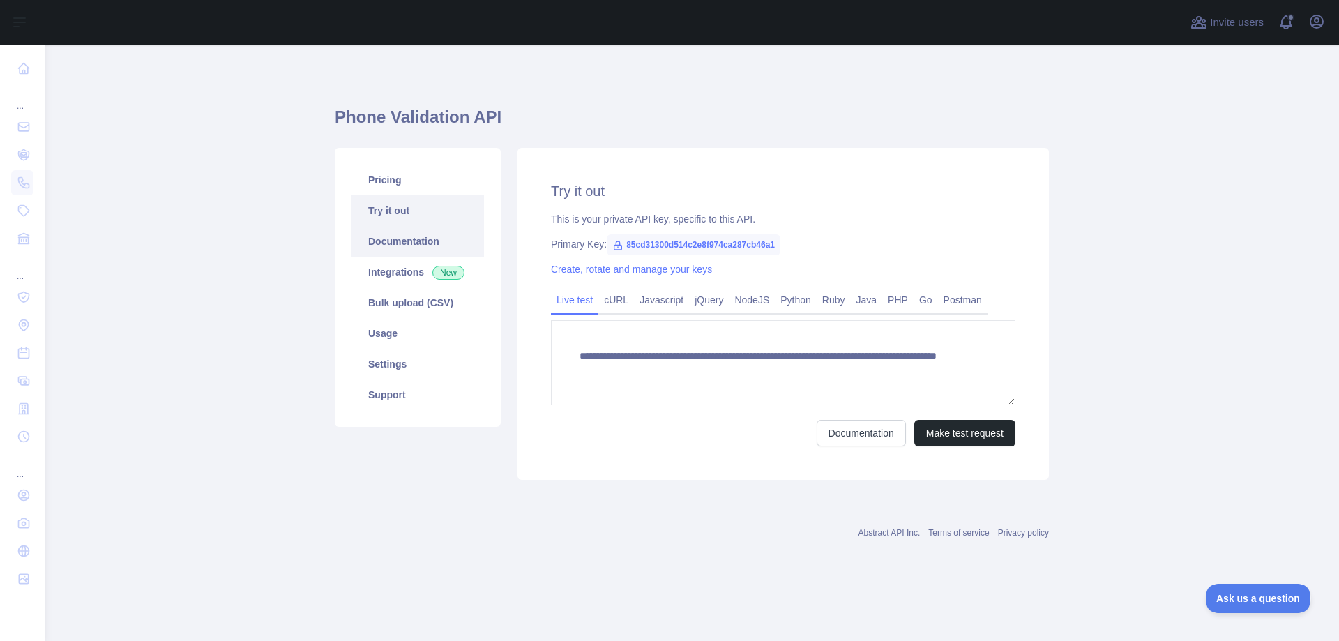
click at [417, 241] on link "Documentation" at bounding box center [418, 241] width 133 height 31
click at [639, 274] on link "Create, rotate and manage your keys" at bounding box center [631, 269] width 161 height 11
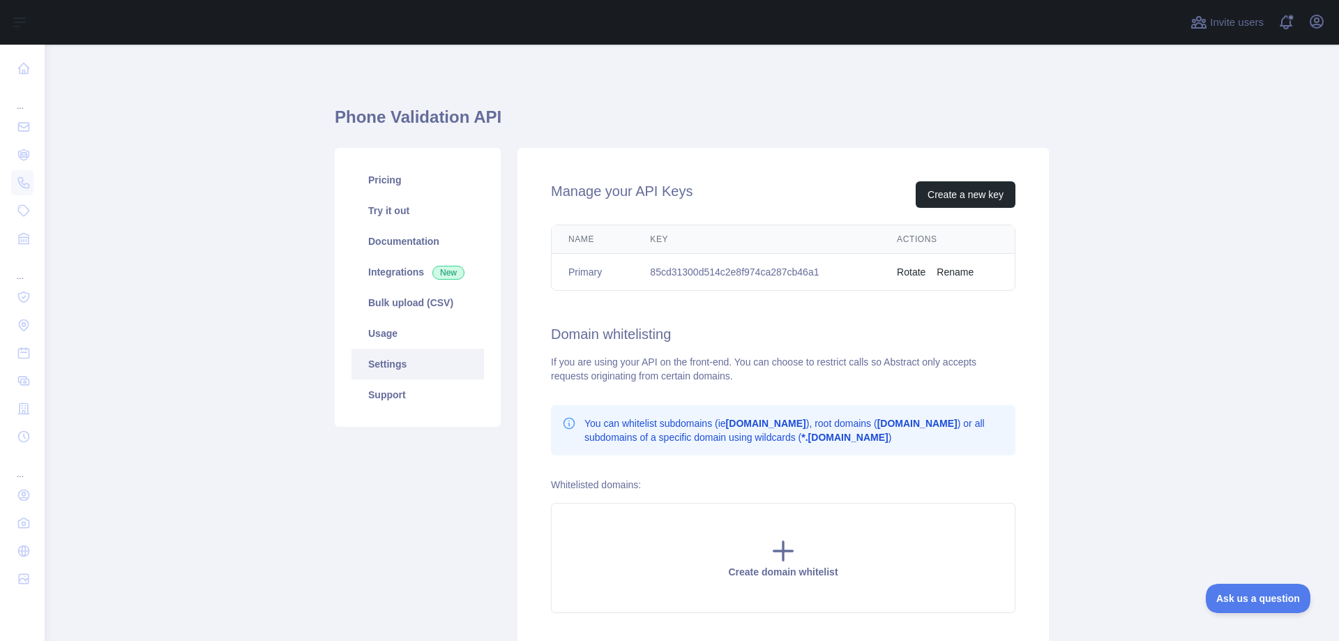
click at [706, 239] on th "Key" at bounding box center [756, 239] width 247 height 29
click at [387, 333] on link "Usage" at bounding box center [418, 333] width 133 height 31
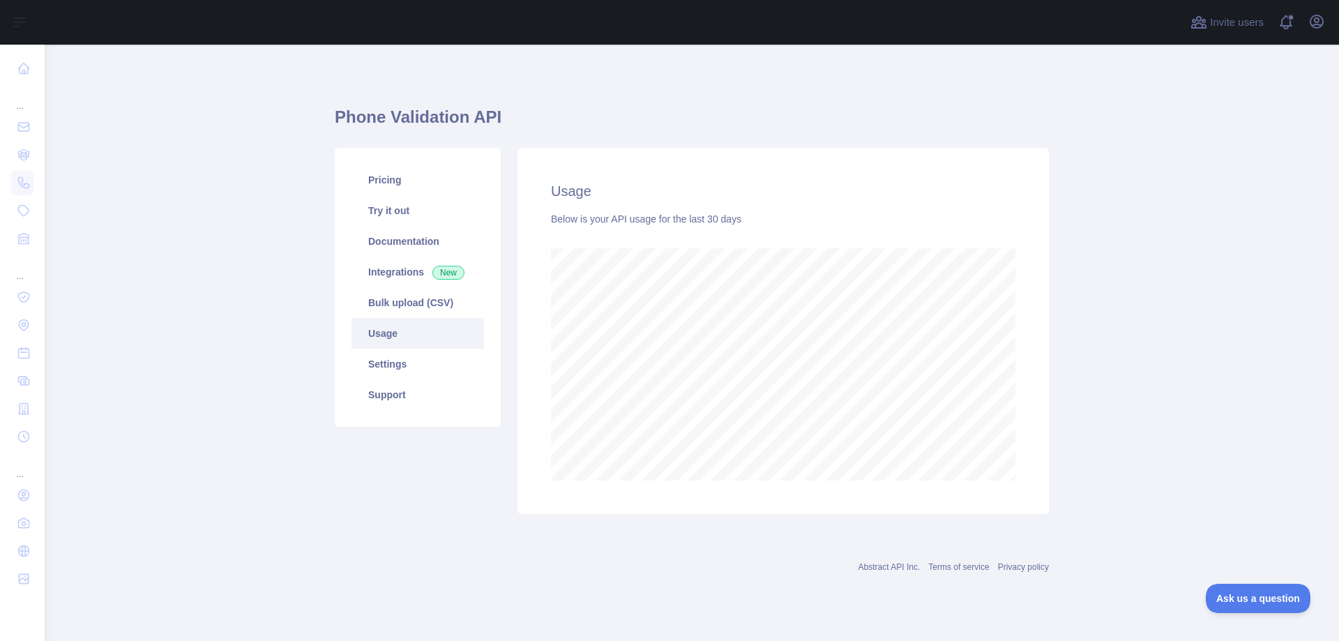
scroll to position [596, 1295]
click at [387, 218] on link "Try it out" at bounding box center [418, 210] width 133 height 31
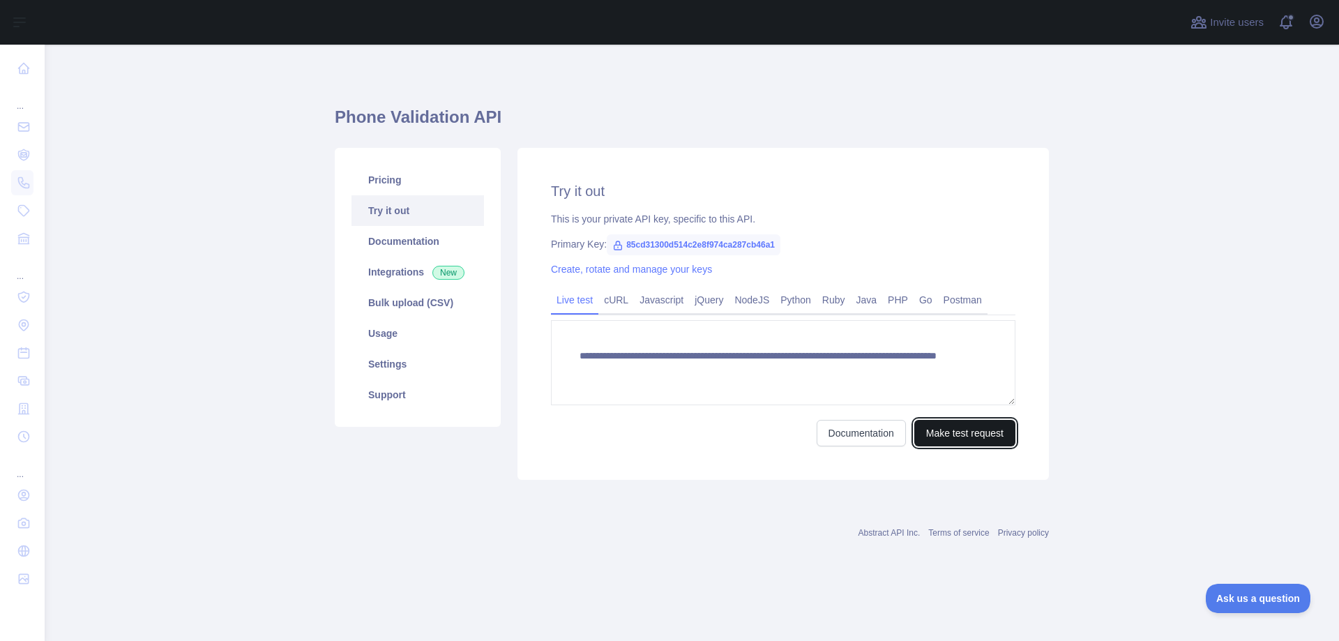
click at [980, 423] on button "Make test request" at bounding box center [965, 433] width 101 height 27
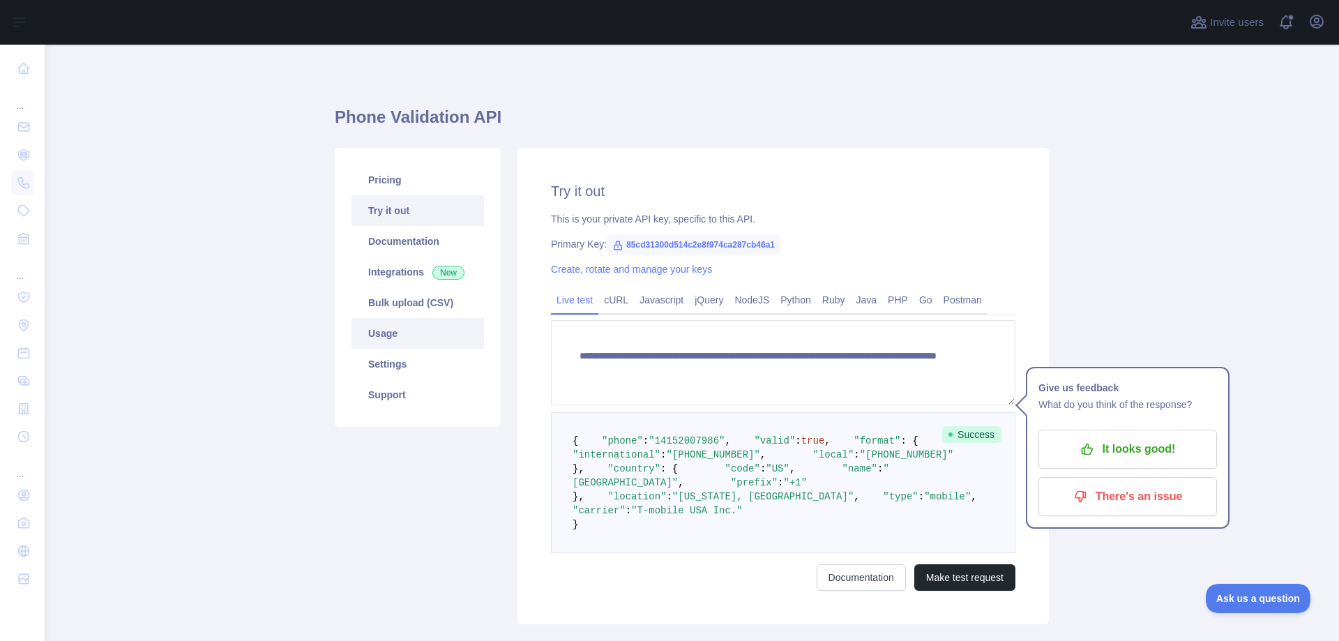
click at [391, 327] on link "Usage" at bounding box center [418, 333] width 133 height 31
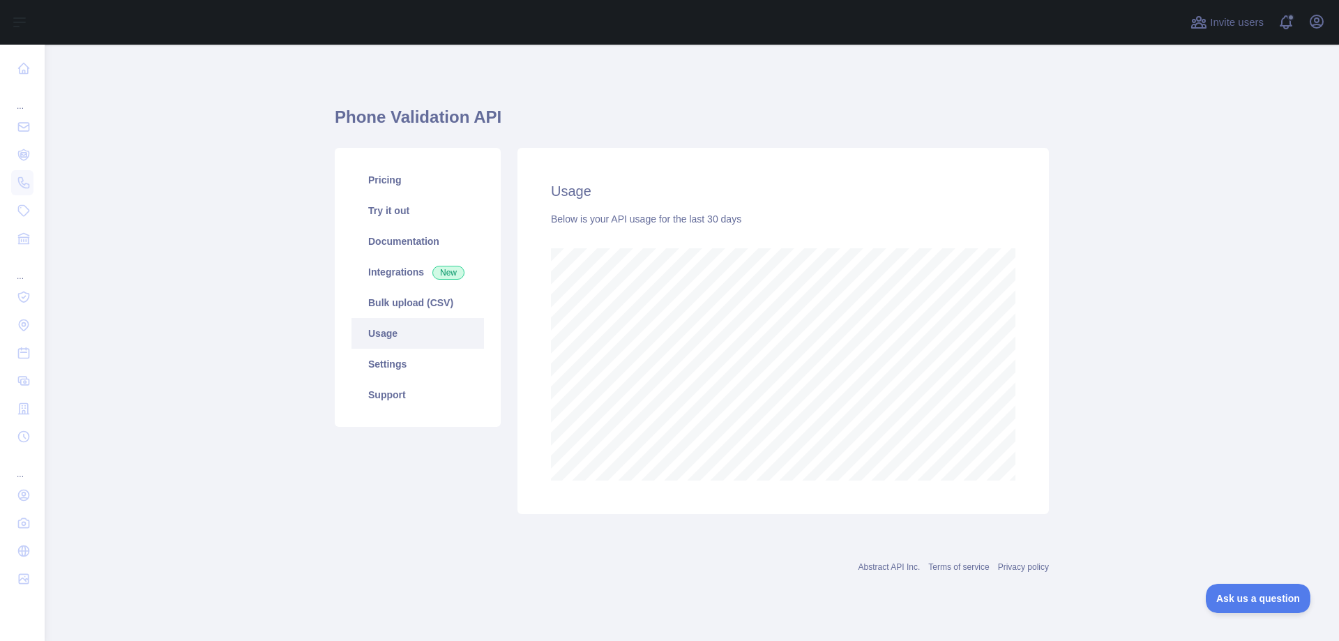
scroll to position [596, 1295]
